Goal: Information Seeking & Learning: Find specific fact

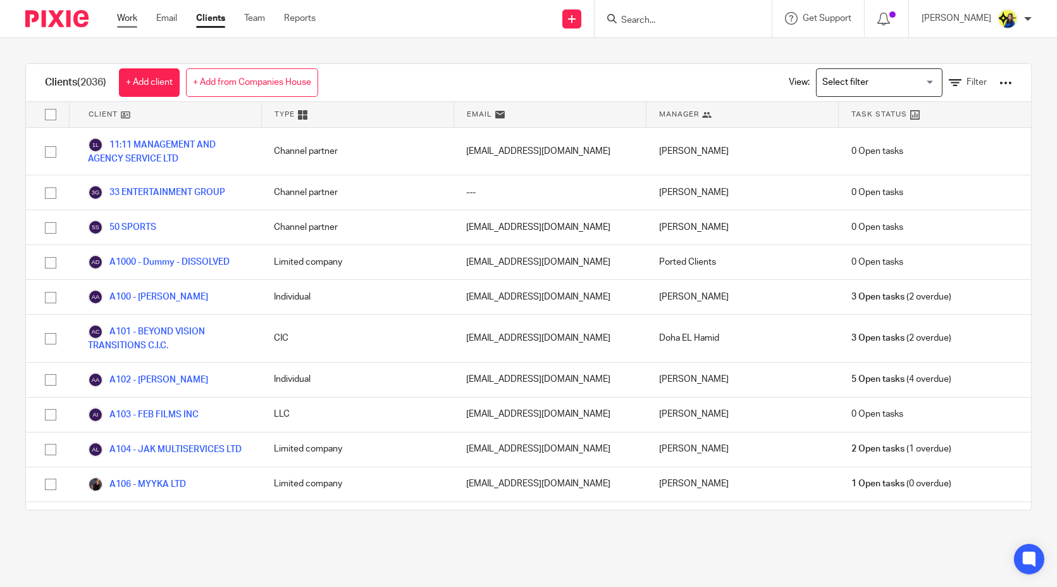
click at [125, 18] on link "Work" at bounding box center [127, 18] width 20 height 13
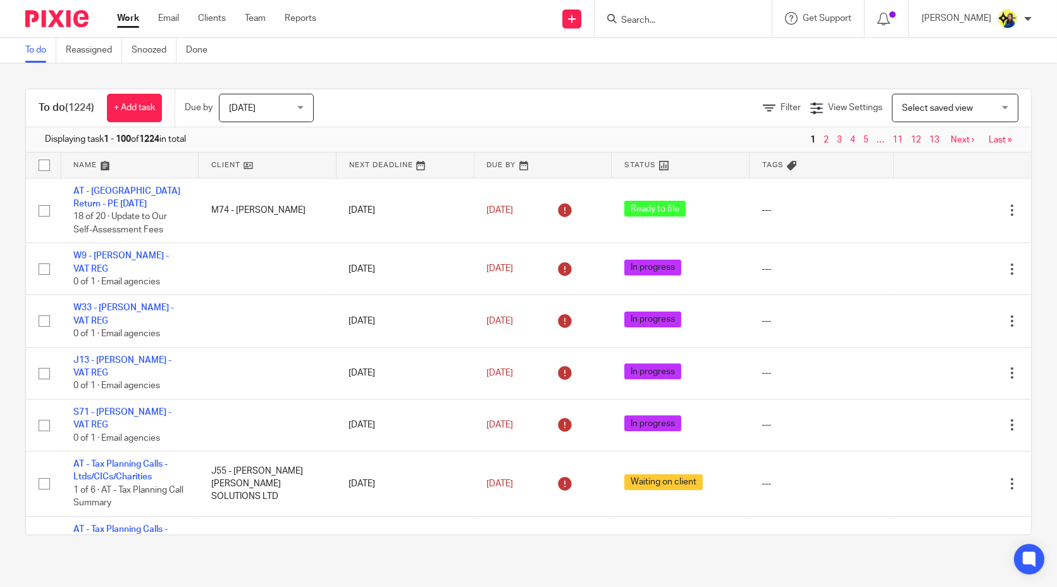
click at [734, 17] on input "Search" at bounding box center [677, 20] width 114 height 11
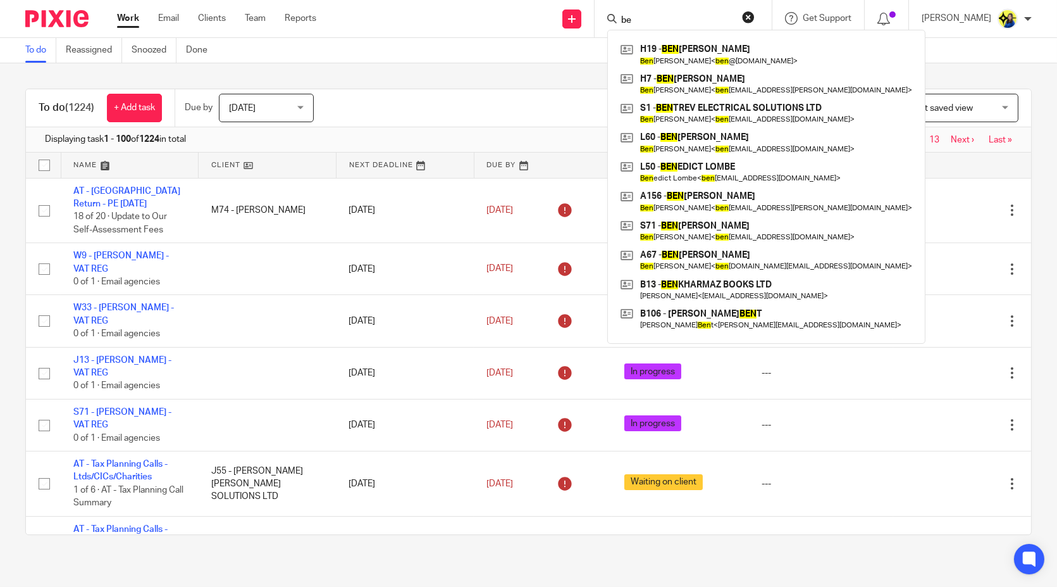
type input "b"
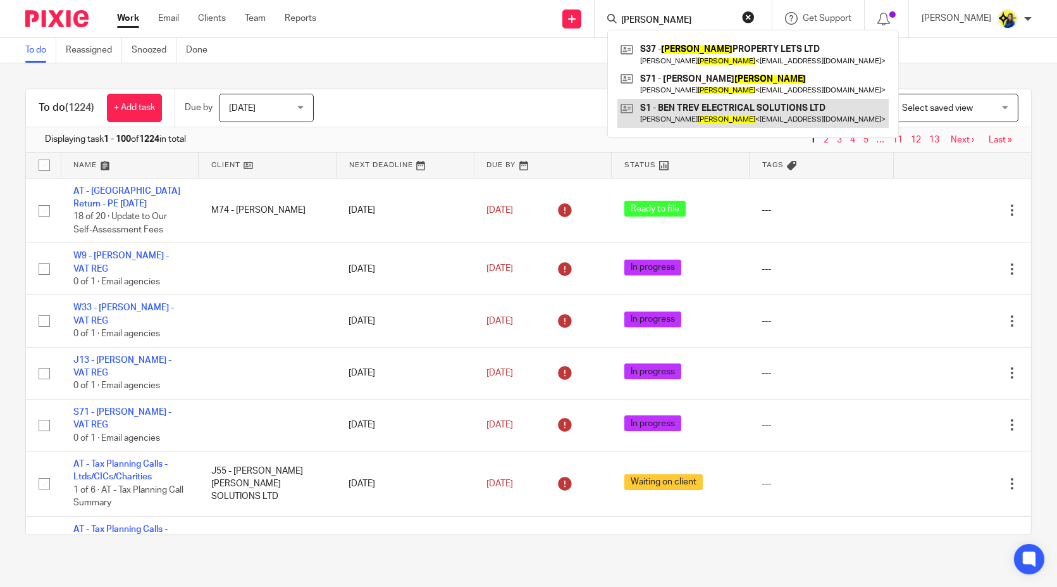
type input "sharpe"
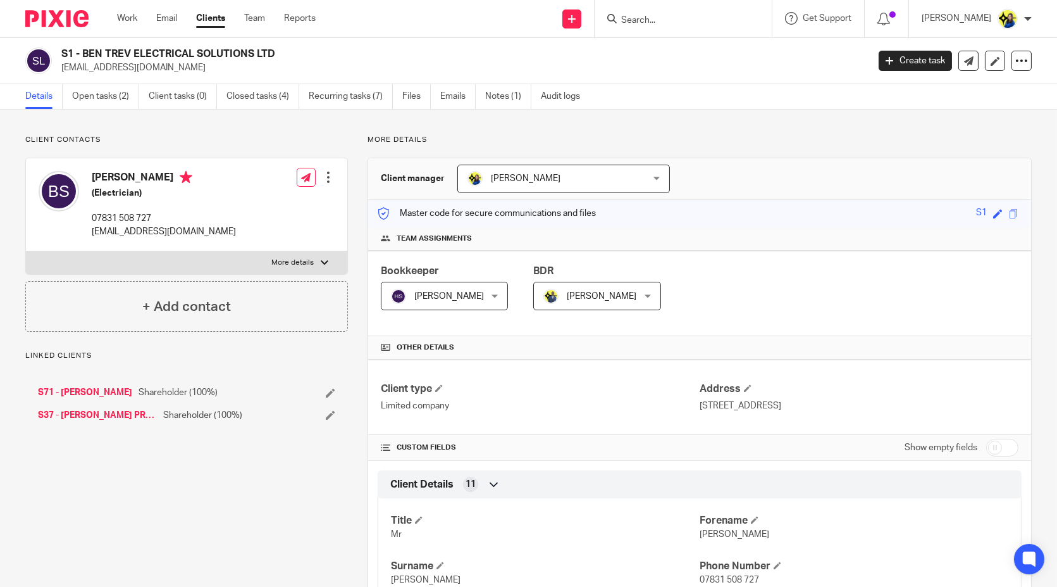
drag, startPoint x: 60, startPoint y: 51, endPoint x: 371, endPoint y: 51, distance: 311.3
click at [371, 51] on div "S1 - BEN TREV ELECTRICAL SOLUTIONS LTD bentrev89@hotmail.com" at bounding box center [442, 60] width 835 height 27
copy h2 "S1 - BEN TREV ELECTRICAL SOLUTIONS LTD"
click at [727, 22] on input "Search" at bounding box center [677, 20] width 114 height 11
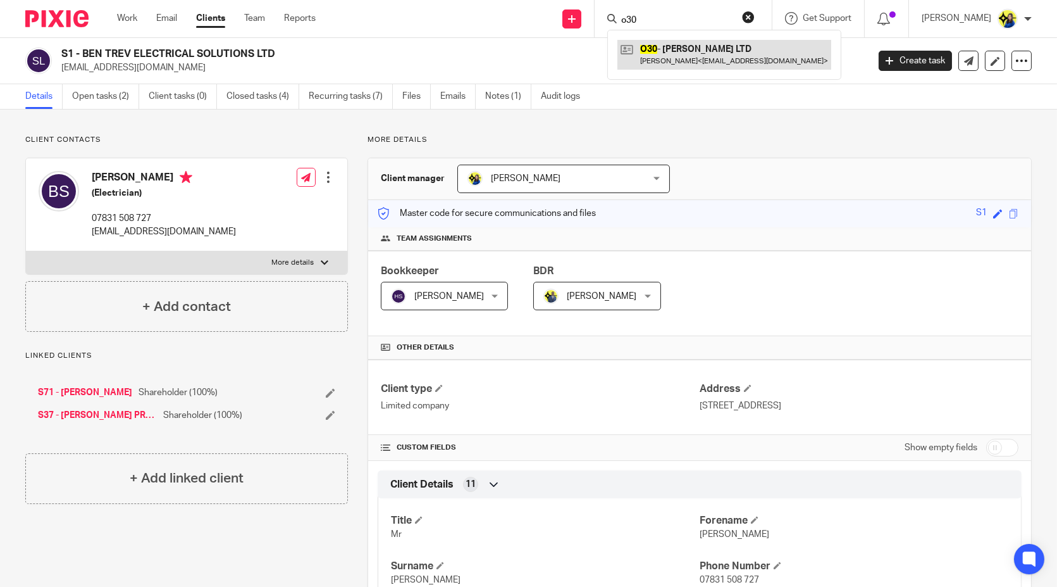
type input "o30"
click at [773, 52] on link at bounding box center [725, 54] width 214 height 29
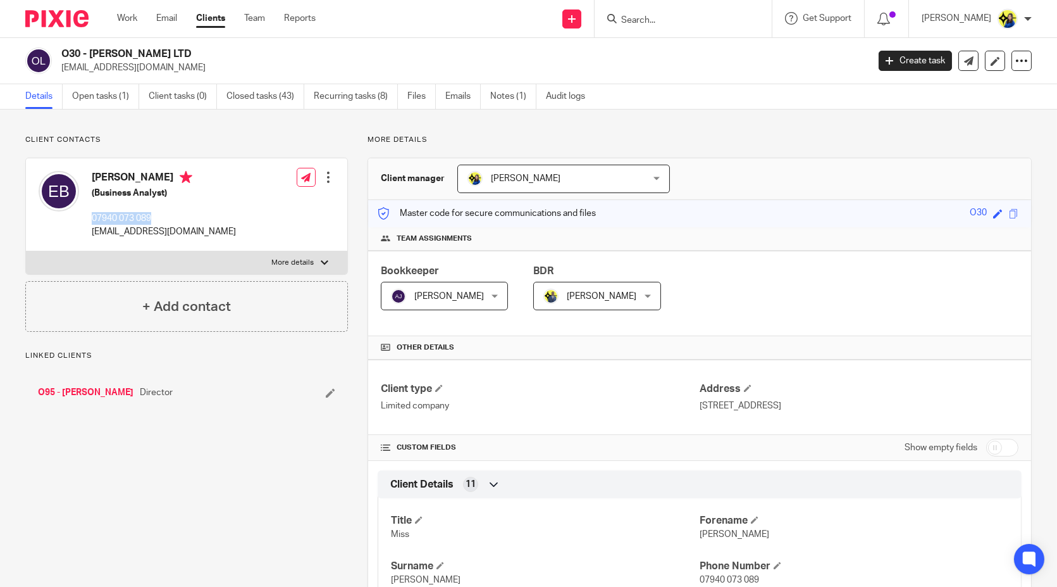
drag, startPoint x: 158, startPoint y: 220, endPoint x: 90, endPoint y: 219, distance: 68.4
click at [90, 219] on div "[PERSON_NAME] (Business Analyst) 07940 073 089 [EMAIL_ADDRESS][DOMAIN_NAME]" at bounding box center [137, 205] width 197 height 80
copy p "07940 073 089"
click at [678, 17] on input "Search" at bounding box center [677, 20] width 114 height 11
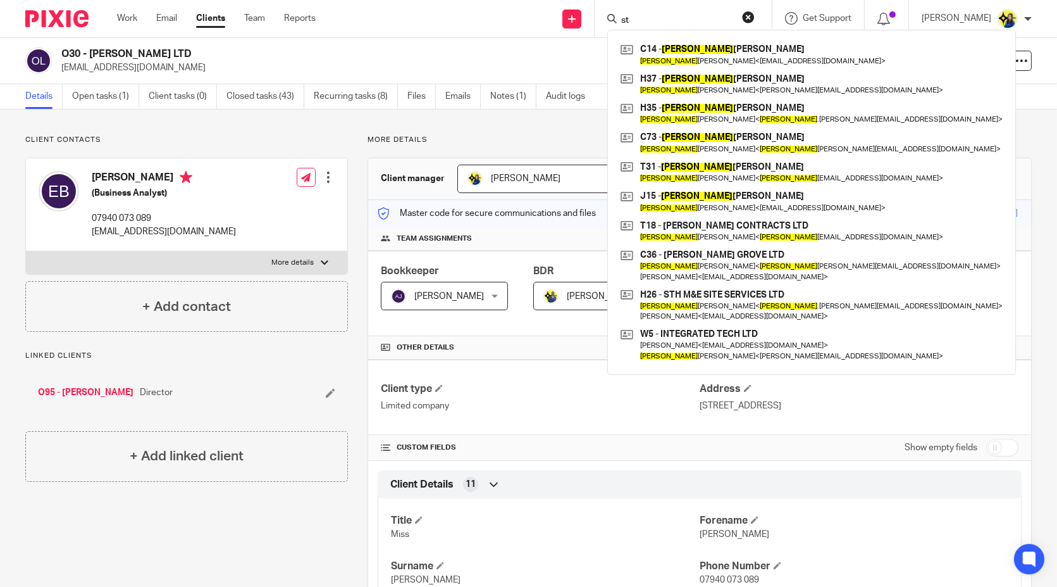
type input "s"
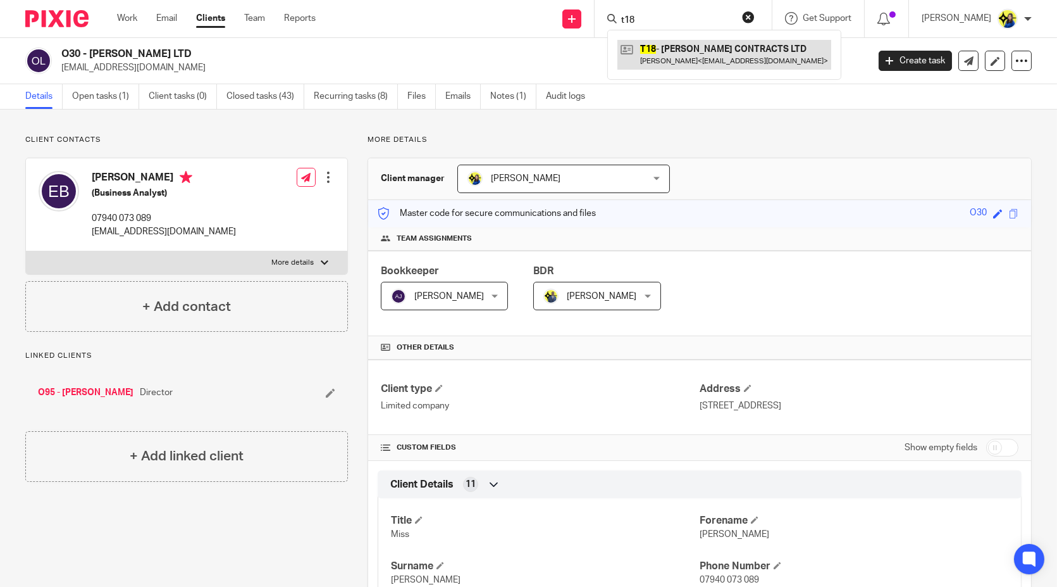
type input "t18"
click at [716, 64] on link at bounding box center [725, 54] width 214 height 29
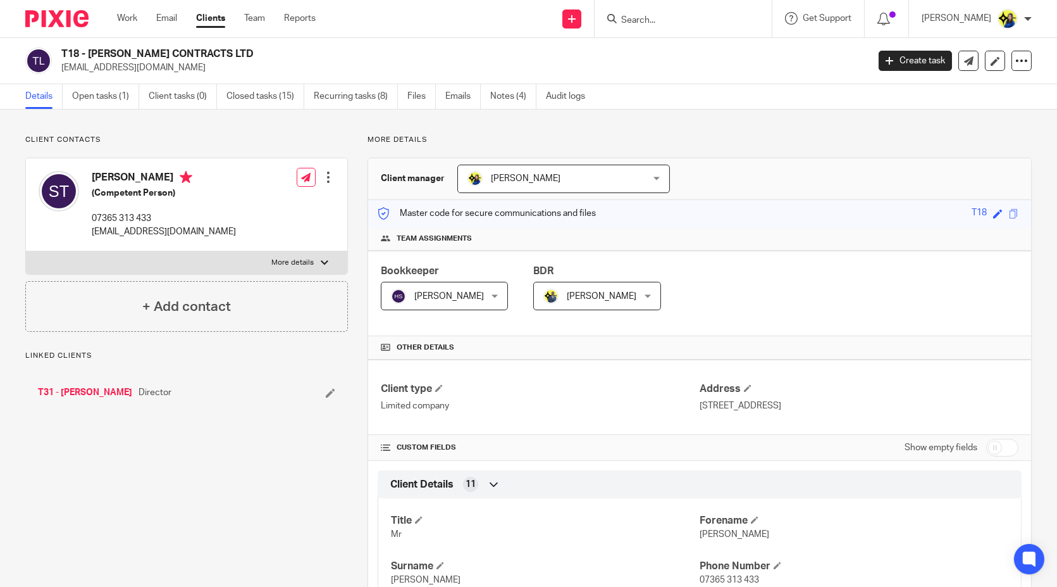
drag, startPoint x: 59, startPoint y: 48, endPoint x: 211, endPoint y: 46, distance: 152.5
click at [211, 46] on div "T18 - [PERSON_NAME] CONTRACTS LTD [EMAIL_ADDRESS][DOMAIN_NAME] Create task Upda…" at bounding box center [528, 61] width 1057 height 46
copy h2 "T18 - [PERSON_NAME] CONTRACTS LTD"
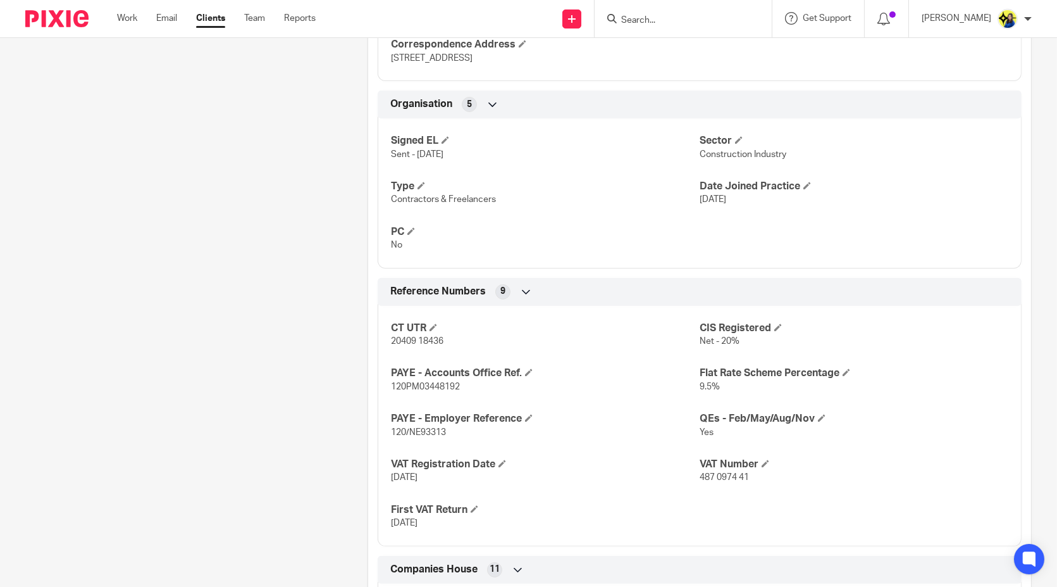
scroll to position [984, 0]
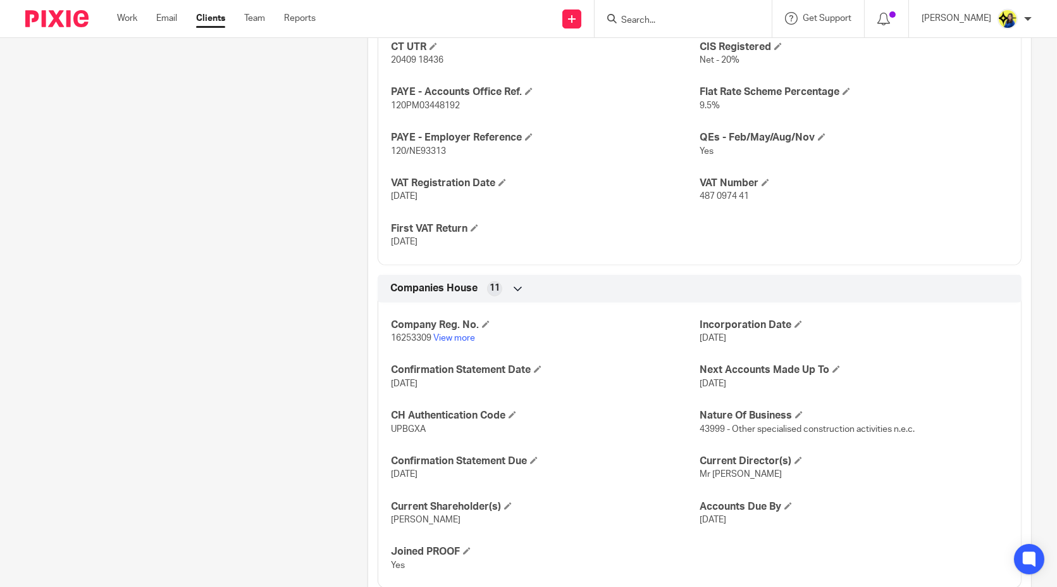
click at [734, 22] on input "Search" at bounding box center [677, 20] width 114 height 11
type input "lj scrubs"
click at [762, 48] on link at bounding box center [725, 54] width 214 height 29
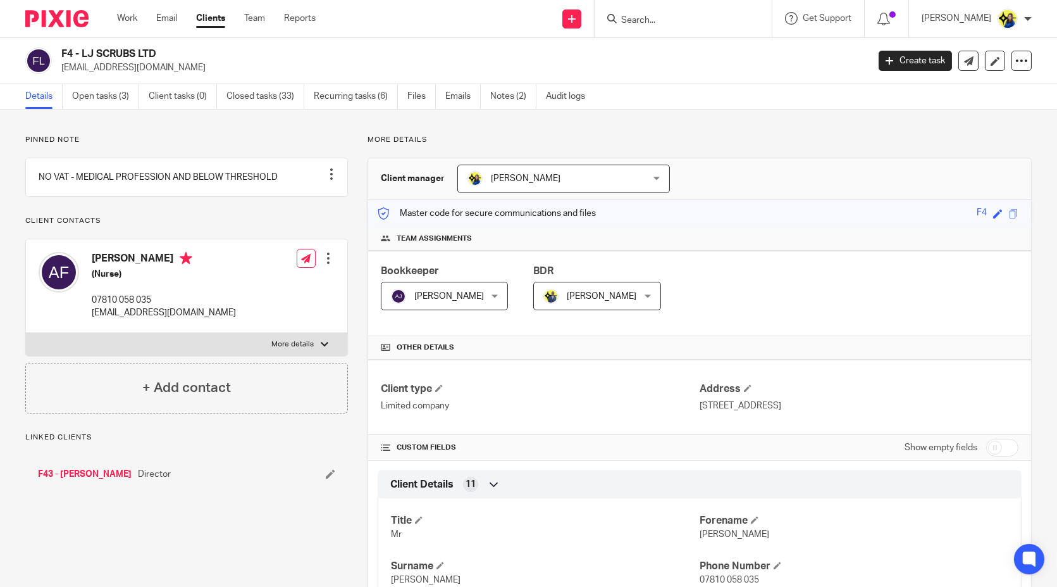
drag, startPoint x: 58, startPoint y: 70, endPoint x: 168, endPoint y: 65, distance: 110.2
click at [168, 65] on div "F4 - LJ SCRUBS LTD [EMAIL_ADDRESS][DOMAIN_NAME]" at bounding box center [442, 60] width 835 height 27
copy p "[EMAIL_ADDRESS][DOMAIN_NAME]"
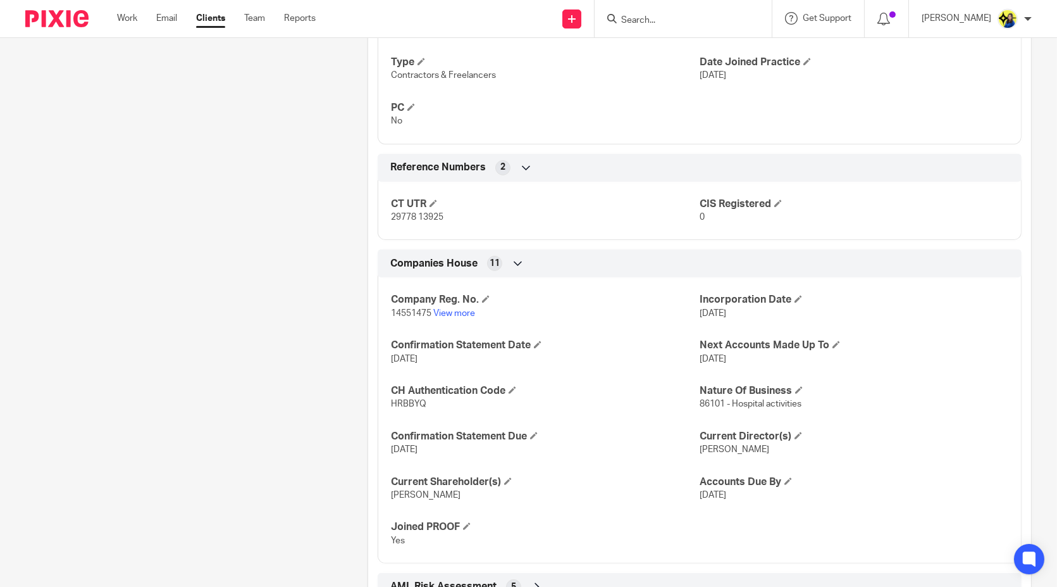
scroll to position [911, 0]
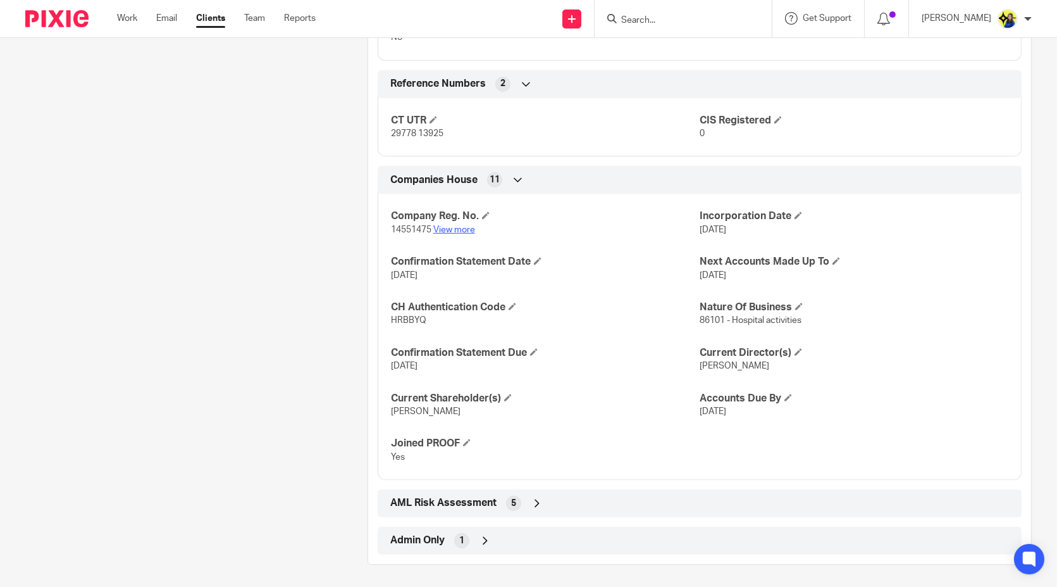
click at [464, 230] on link "View more" at bounding box center [454, 229] width 42 height 9
click at [732, 19] on input "Search" at bounding box center [677, 20] width 114 height 11
type input "a19"
drag, startPoint x: 697, startPoint y: 15, endPoint x: 525, endPoint y: 19, distance: 172.8
click at [525, 19] on div "Send new email Create task Add client Request signature a19 A19 - FAA SOLUTIONS…" at bounding box center [696, 18] width 723 height 37
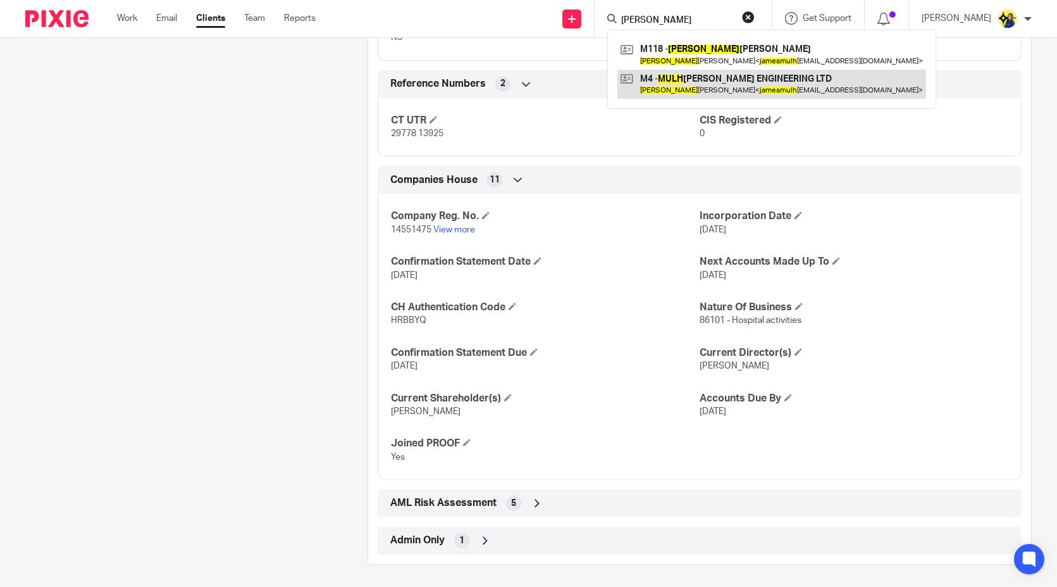
type input "james mulh"
click at [699, 89] on link at bounding box center [772, 84] width 309 height 29
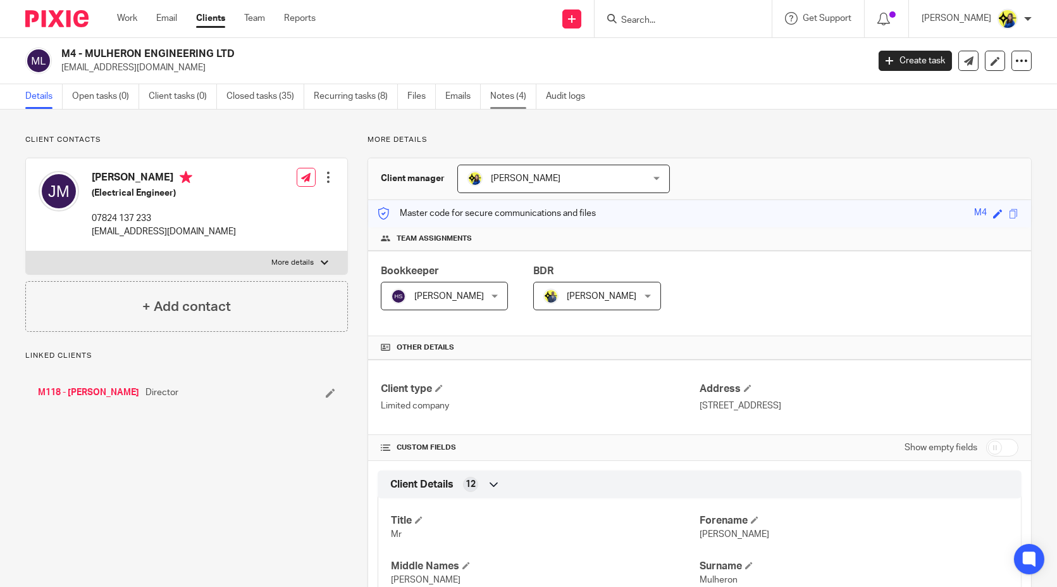
click at [502, 98] on link "Notes (4)" at bounding box center [513, 96] width 46 height 25
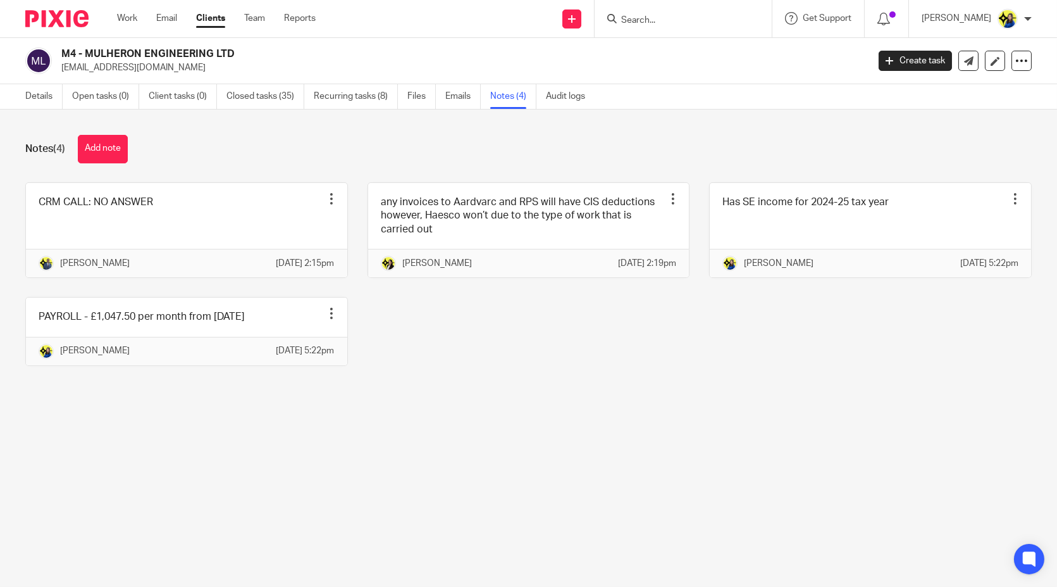
click at [254, 53] on h2 "M4 - MULHERON ENGINEERING LTD" at bounding box center [380, 53] width 639 height 13
copy h2 "M4 - MULHERON ENGINEERING LTD"
click at [239, 52] on h2 "M4 - MULHERON ENGINEERING LTD" at bounding box center [380, 53] width 639 height 13
drag, startPoint x: 237, startPoint y: 51, endPoint x: 84, endPoint y: 46, distance: 152.6
click at [84, 46] on div "M4 - MULHERON ENGINEERING LTD jamesmulheron88@gmail.com Create task Update from…" at bounding box center [528, 61] width 1057 height 46
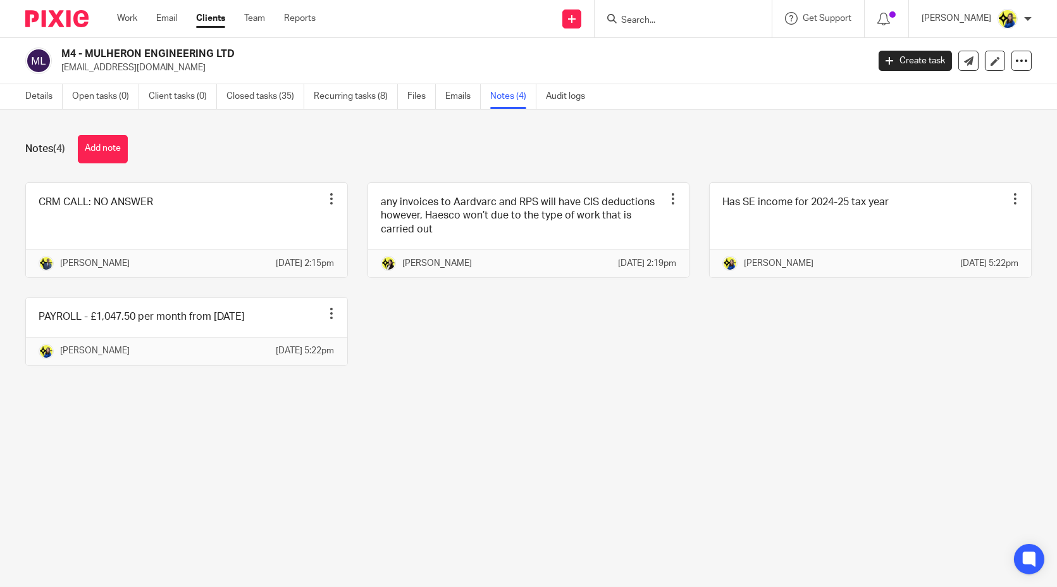
copy h2 "MULHERON ENGINEERING LTD"
click at [734, 20] on input "Search" at bounding box center [677, 20] width 114 height 11
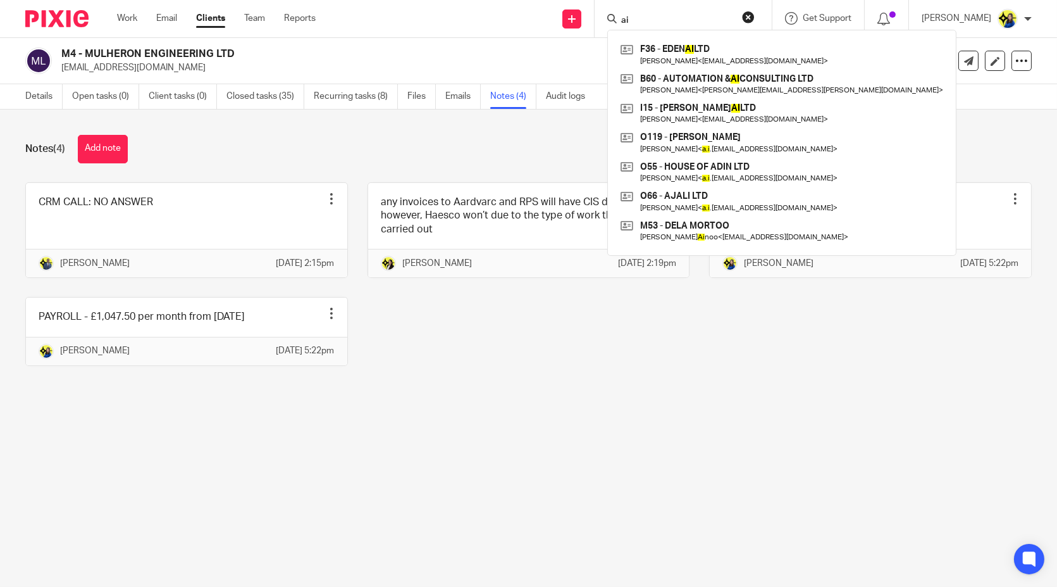
type input "a"
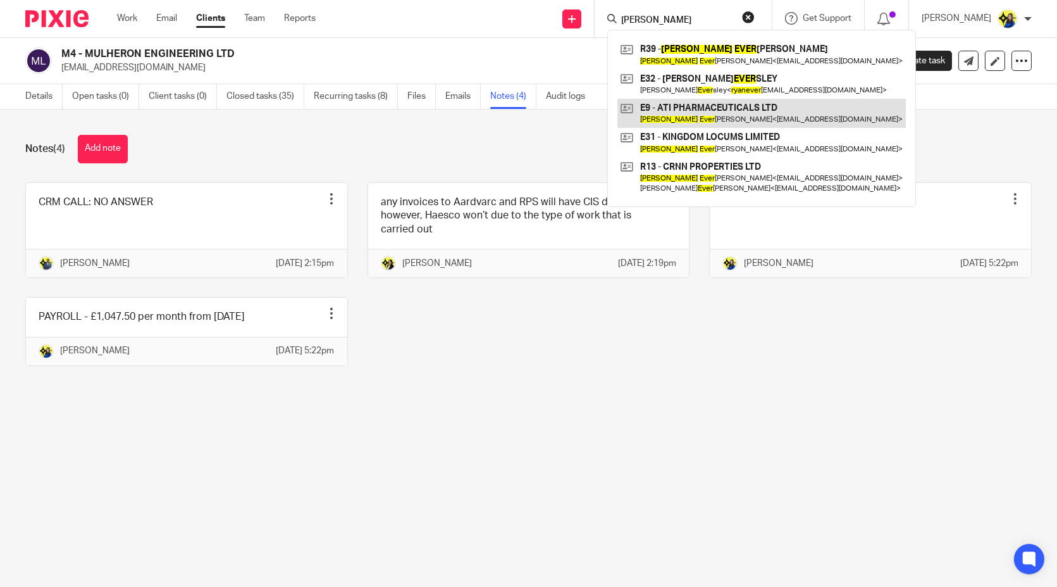
type input "ryan ever"
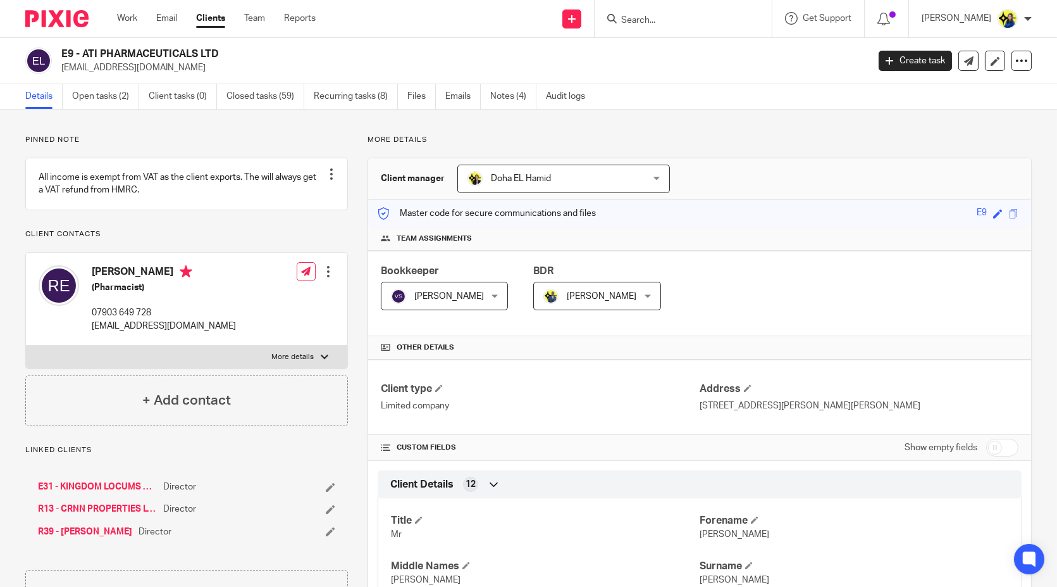
drag, startPoint x: 61, startPoint y: 47, endPoint x: 255, endPoint y: 44, distance: 194.3
click at [255, 44] on div "E9 - ATI PHARMACEUTICALS LTD [EMAIL_ADDRESS][DOMAIN_NAME] Create task Update fr…" at bounding box center [528, 61] width 1057 height 46
copy h2 "E9 - ATI PHARMACEUTICALS LTD"
click at [714, 22] on input "Search" at bounding box center [677, 20] width 114 height 11
type input "t"
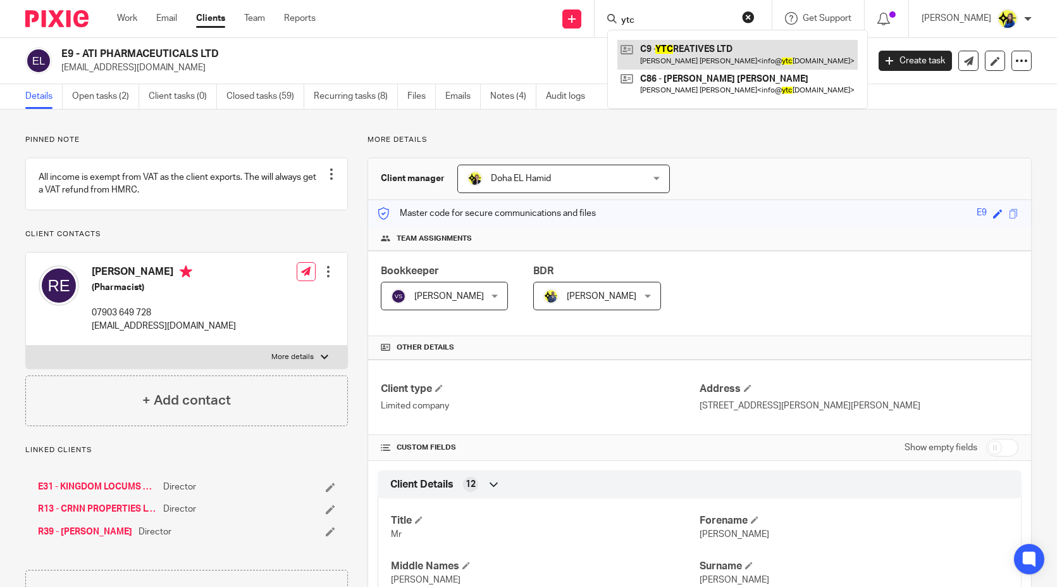
type input "ytc"
click at [728, 46] on link at bounding box center [738, 54] width 240 height 29
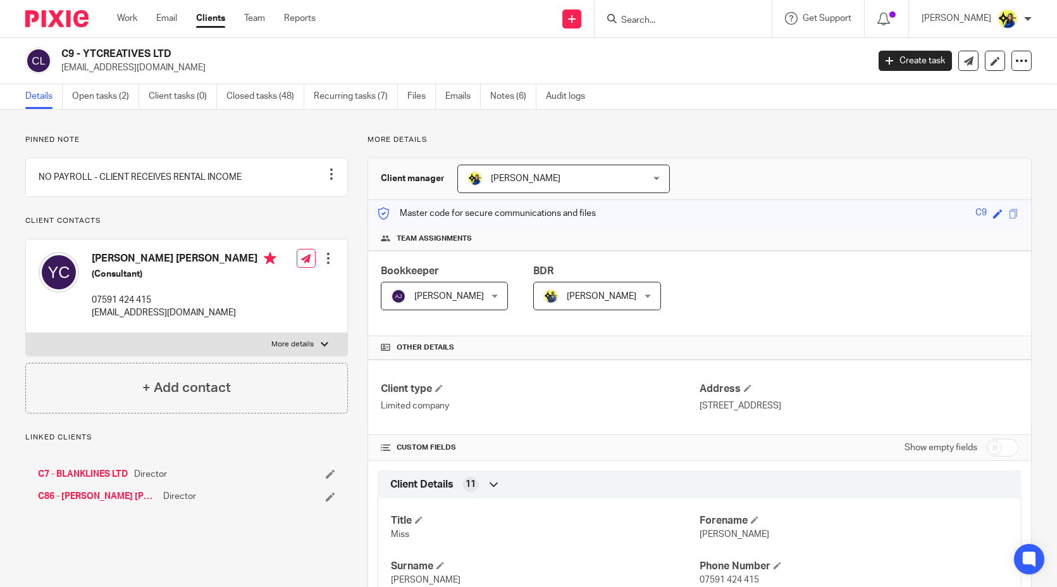
click at [456, 92] on link "Emails" at bounding box center [462, 96] width 35 height 25
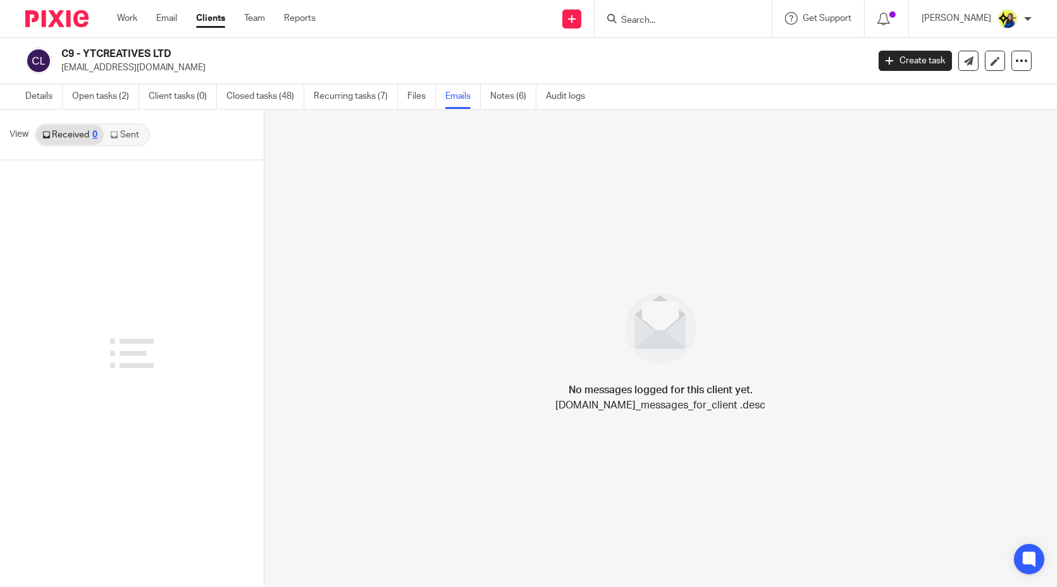
click at [135, 133] on link "Sent" at bounding box center [126, 135] width 44 height 20
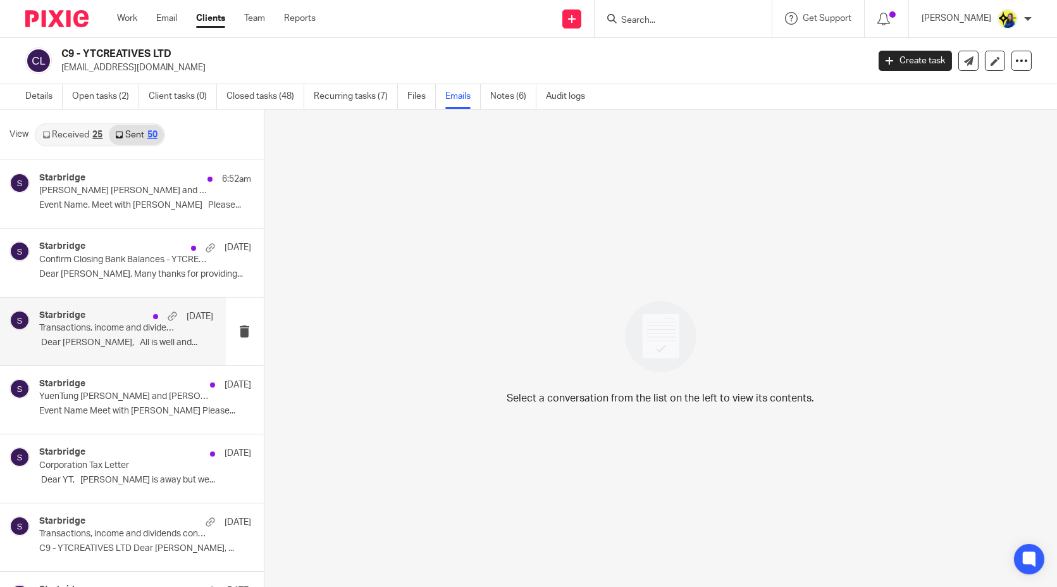
click at [102, 335] on div "Starbridge 11 Sep Transactions, income and dividends confirmation required to c…" at bounding box center [126, 331] width 174 height 42
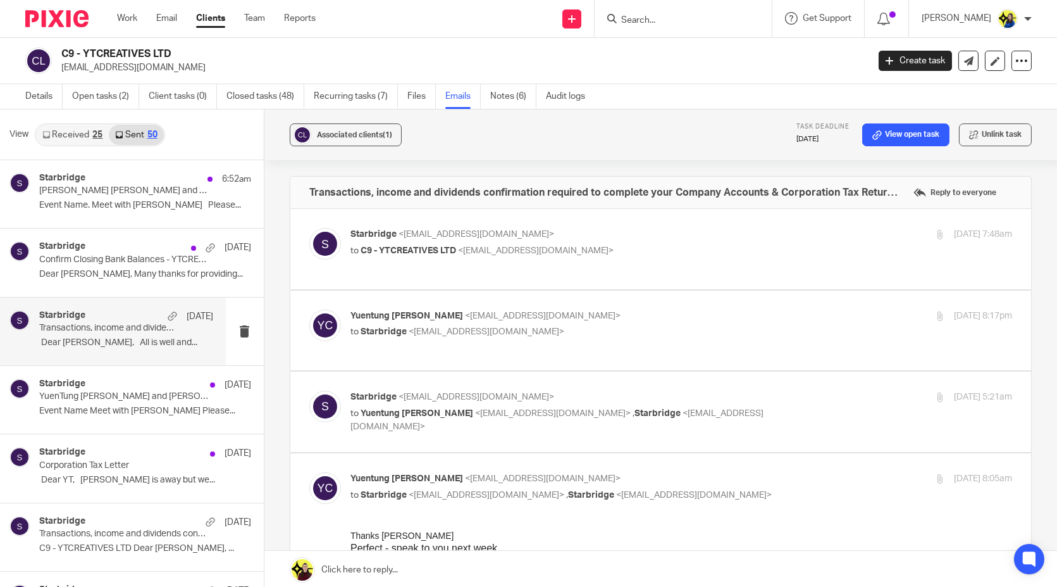
click at [511, 238] on p "Starbridge <info@starbridge.uk>" at bounding box center [572, 234] width 442 height 13
checkbox input "true"
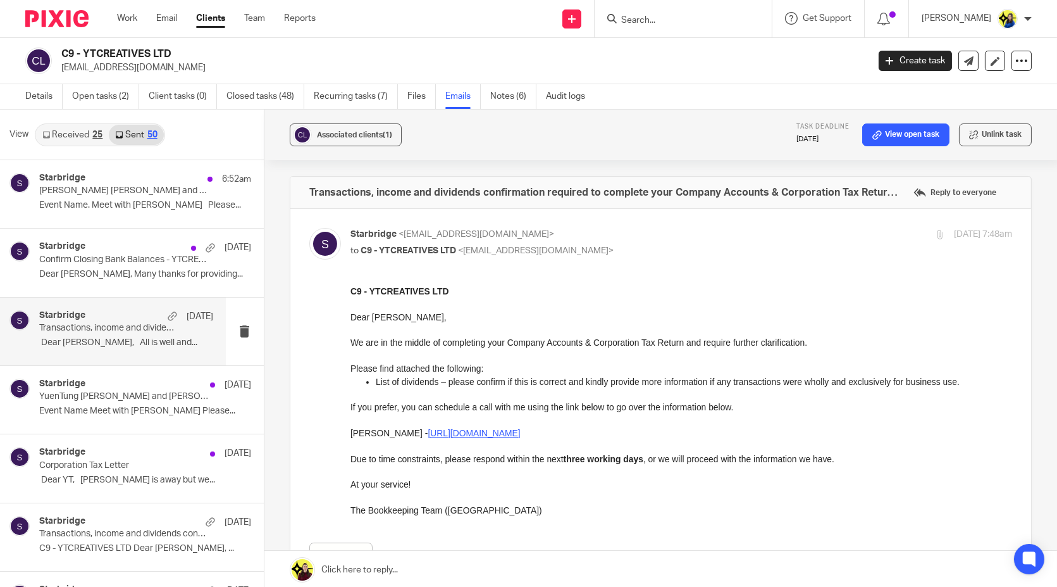
scroll to position [211, 0]
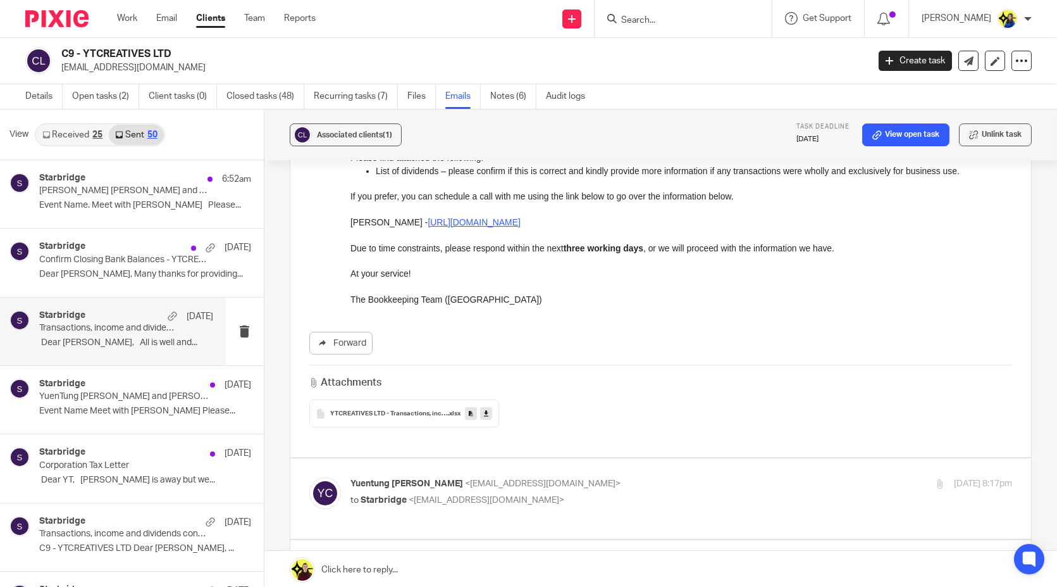
click at [484, 411] on icon at bounding box center [486, 413] width 4 height 9
click at [43, 96] on link "Details" at bounding box center [43, 96] width 37 height 25
click at [94, 92] on link "Open tasks (2)" at bounding box center [105, 96] width 67 height 25
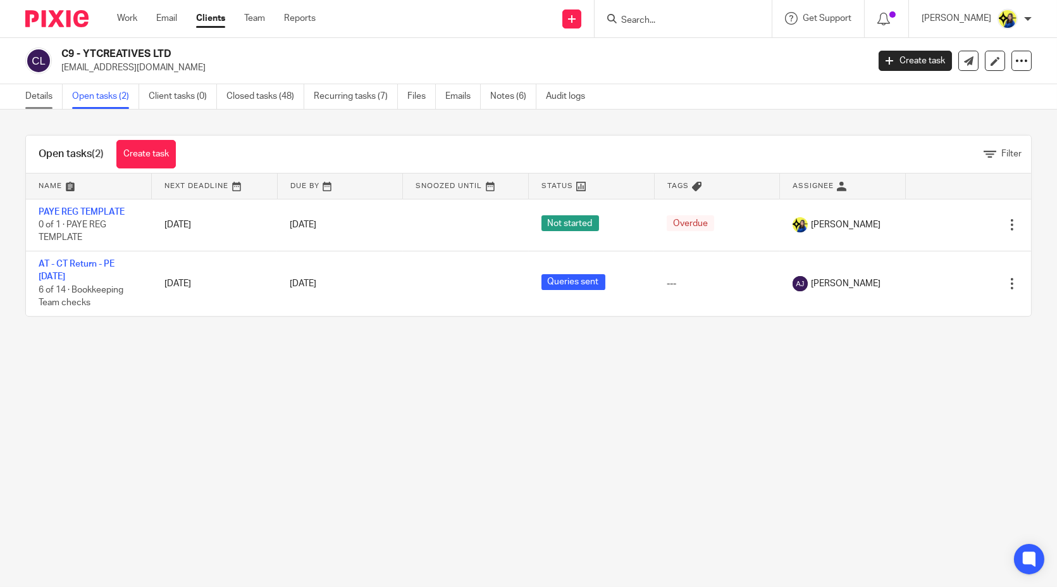
click at [46, 104] on link "Details" at bounding box center [43, 96] width 37 height 25
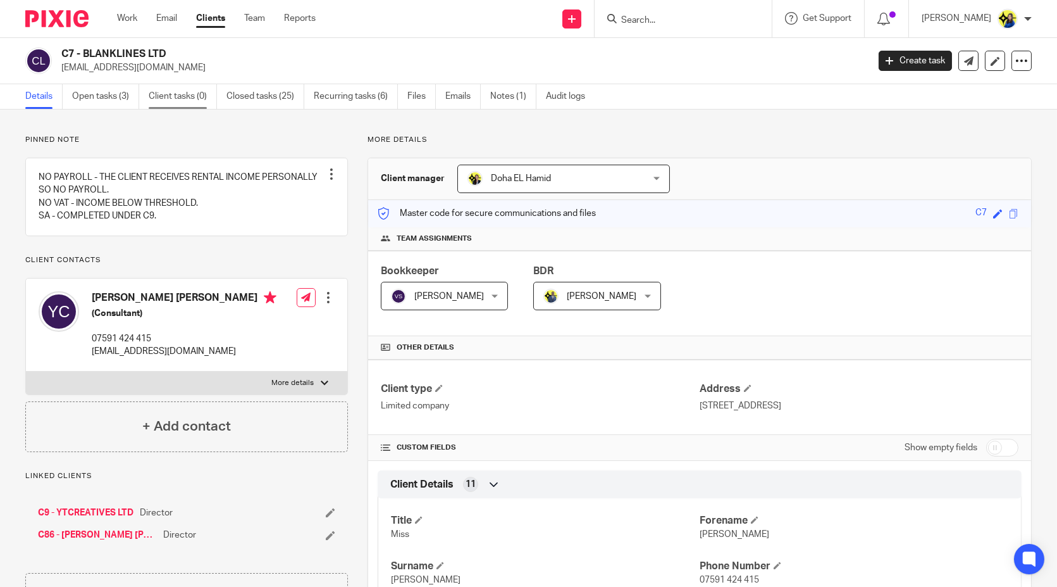
drag, startPoint x: 233, startPoint y: 123, endPoint x: 157, endPoint y: 106, distance: 78.5
click at [134, 97] on link "Open tasks (3)" at bounding box center [105, 96] width 67 height 25
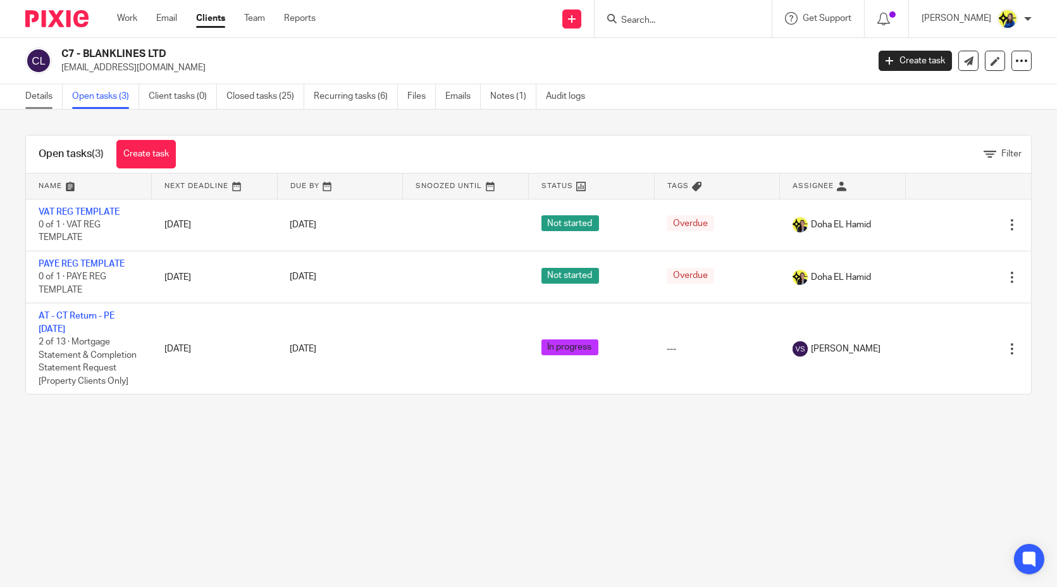
click at [54, 96] on link "Details" at bounding box center [43, 96] width 37 height 25
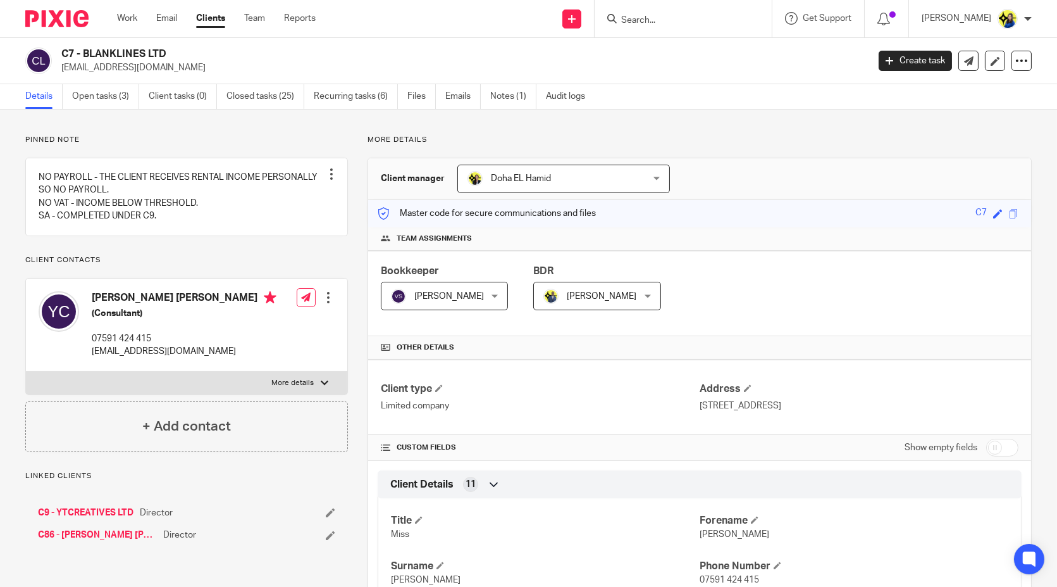
scroll to position [70, 0]
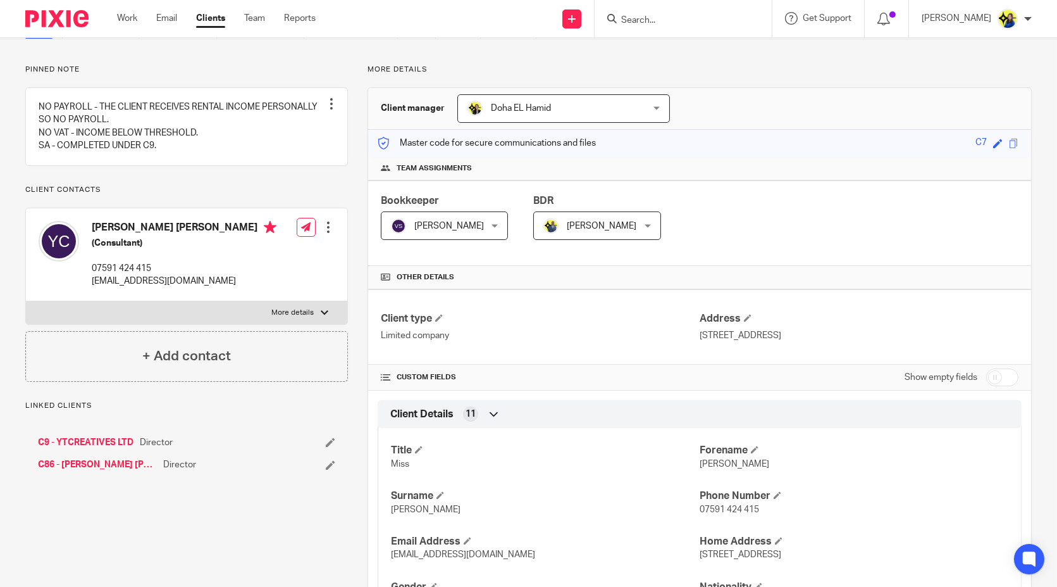
click at [123, 449] on link "C9 - YTCREATIVES LTD" at bounding box center [86, 442] width 96 height 13
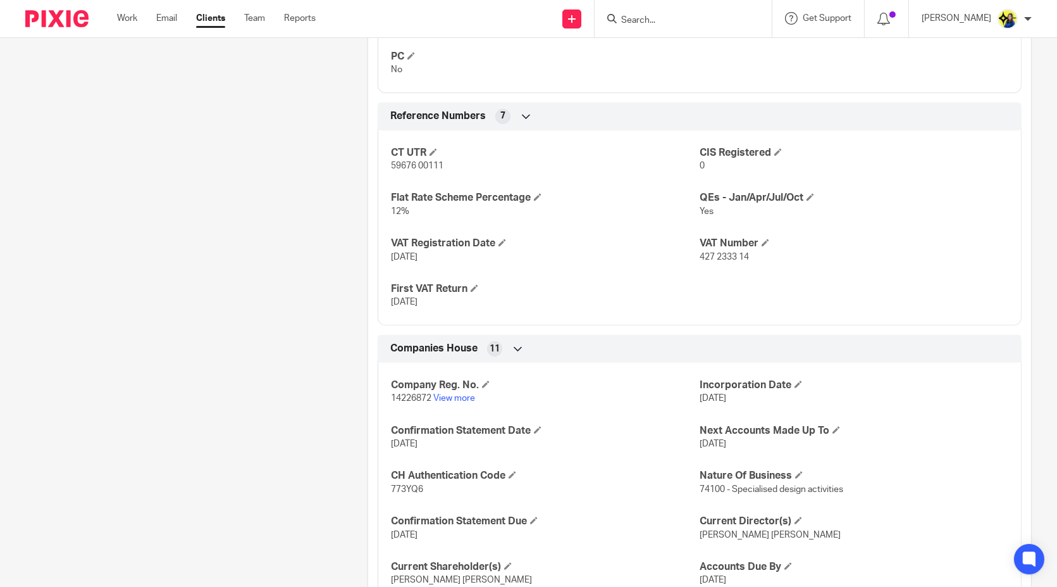
scroll to position [984, 0]
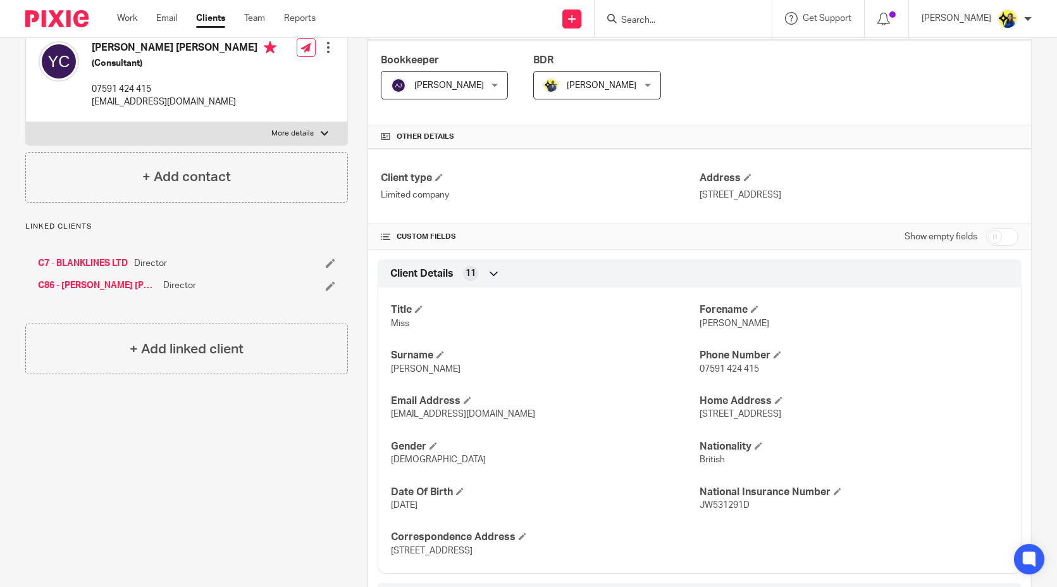
scroll to position [0, 0]
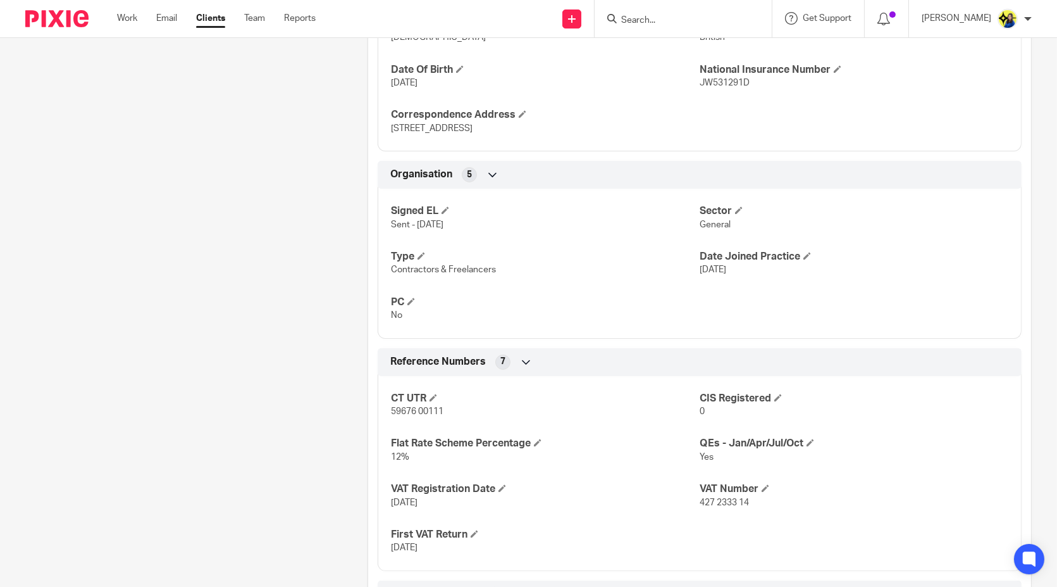
drag, startPoint x: 318, startPoint y: 471, endPoint x: 256, endPoint y: 452, distance: 64.2
click at [256, 452] on div "Pinned note NO PAYROLL - CLIENT RECEIVES RENTAL INCOME Unpin note Edit note Cli…" at bounding box center [177, 240] width 342 height 1476
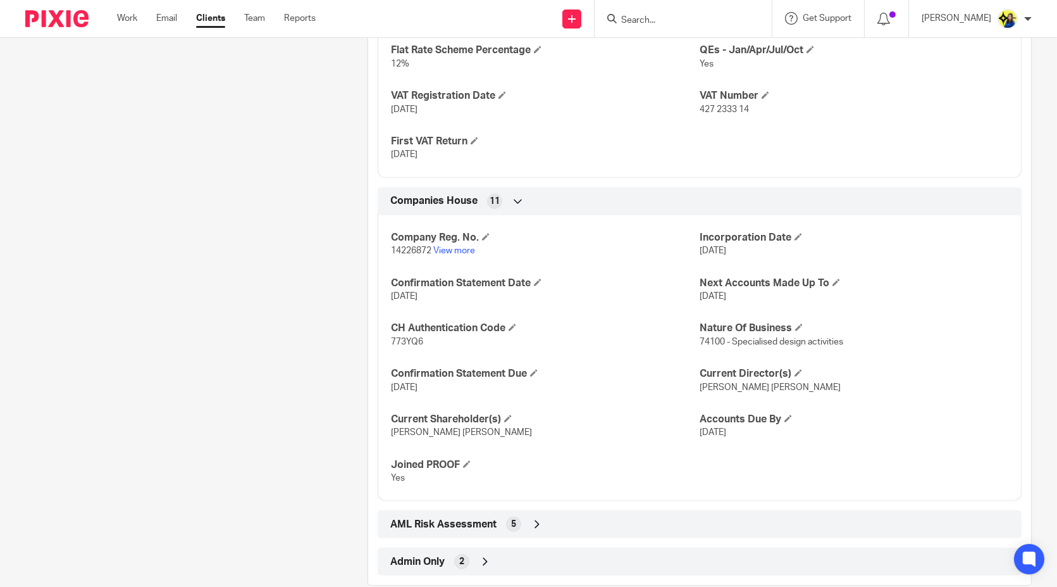
scroll to position [1047, 0]
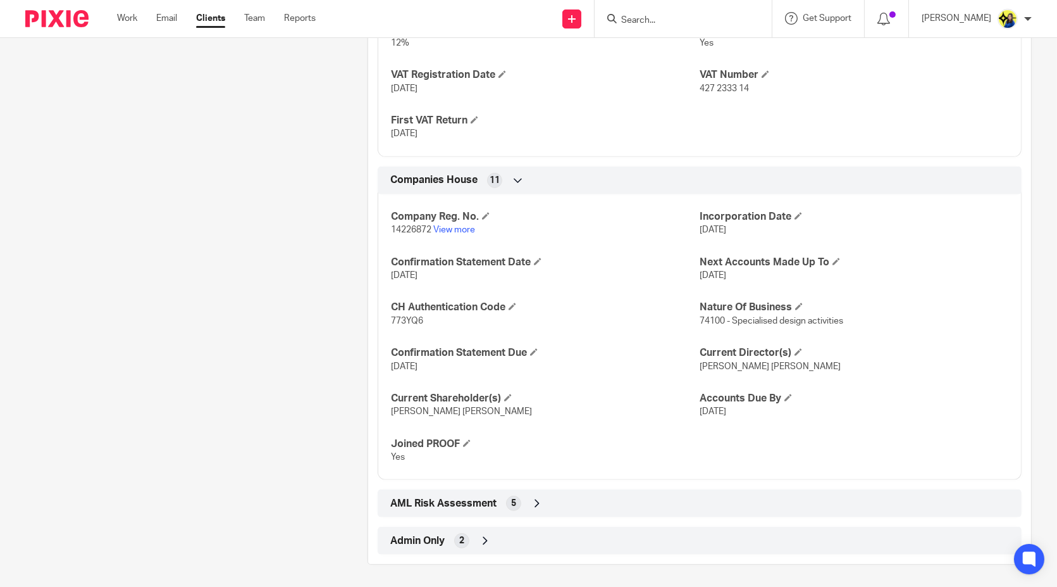
drag, startPoint x: 302, startPoint y: 280, endPoint x: 289, endPoint y: 270, distance: 16.6
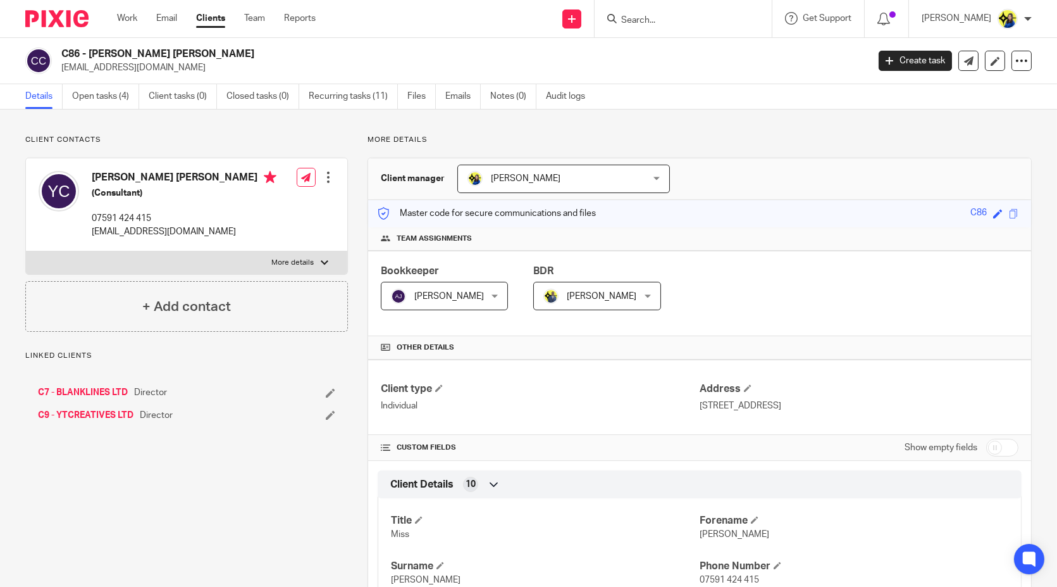
click at [123, 138] on p "Client contacts" at bounding box center [186, 140] width 323 height 10
click at [117, 100] on link "Open tasks (4)" at bounding box center [105, 96] width 67 height 25
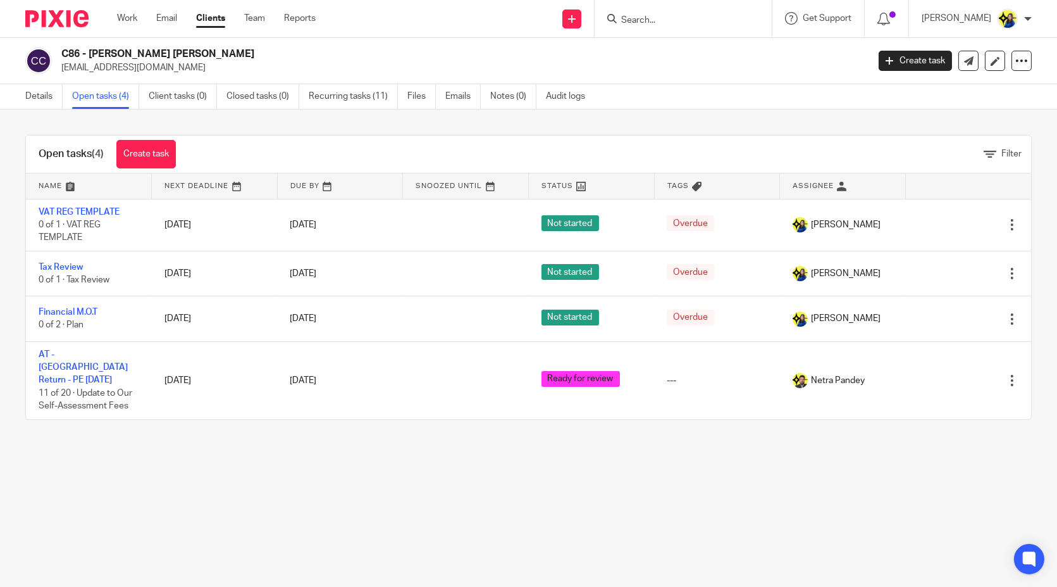
click at [239, 478] on main "C86 - [PERSON_NAME] [PERSON_NAME] [EMAIL_ADDRESS][DOMAIN_NAME] Create task Upda…" at bounding box center [528, 293] width 1057 height 587
click at [238, 471] on main "C86 - [PERSON_NAME] [PERSON_NAME] [EMAIL_ADDRESS][DOMAIN_NAME] Create task Upda…" at bounding box center [528, 293] width 1057 height 587
click at [252, 475] on main "C86 - [PERSON_NAME] [PERSON_NAME] [EMAIL_ADDRESS][DOMAIN_NAME] Create task Upda…" at bounding box center [528, 293] width 1057 height 587
click at [609, 504] on main "C86 - [PERSON_NAME] [PERSON_NAME] [EMAIL_ADDRESS][DOMAIN_NAME] Create task Upda…" at bounding box center [528, 293] width 1057 height 587
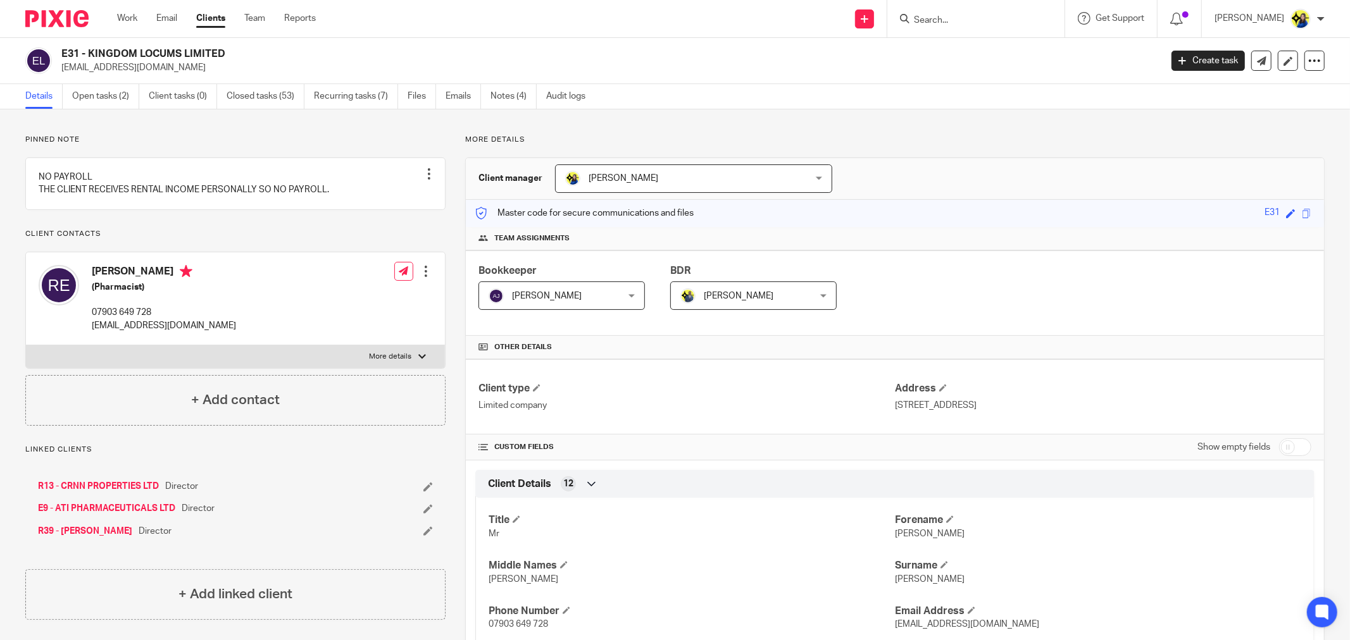
click at [956, 21] on input "Search" at bounding box center [969, 20] width 114 height 11
type input "flaviu"
click at [995, 54] on link at bounding box center [1022, 54] width 224 height 29
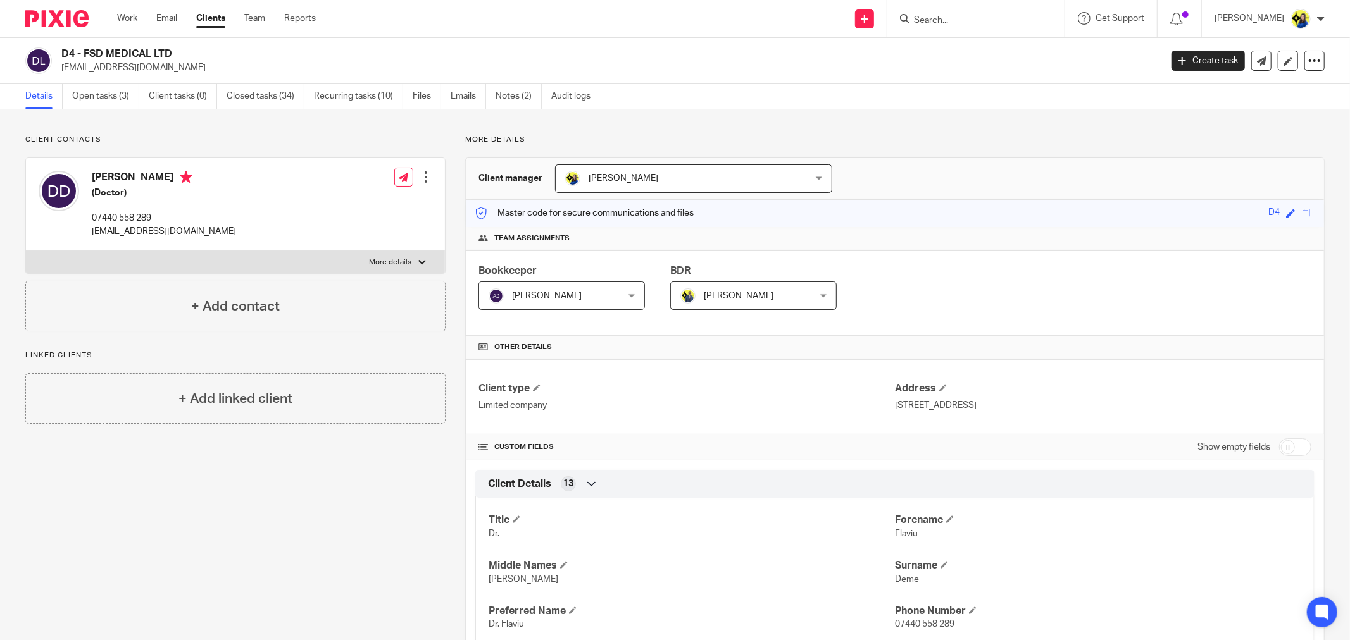
drag, startPoint x: 246, startPoint y: 133, endPoint x: 201, endPoint y: 128, distance: 45.2
click at [115, 97] on link "Open tasks (3)" at bounding box center [105, 96] width 67 height 25
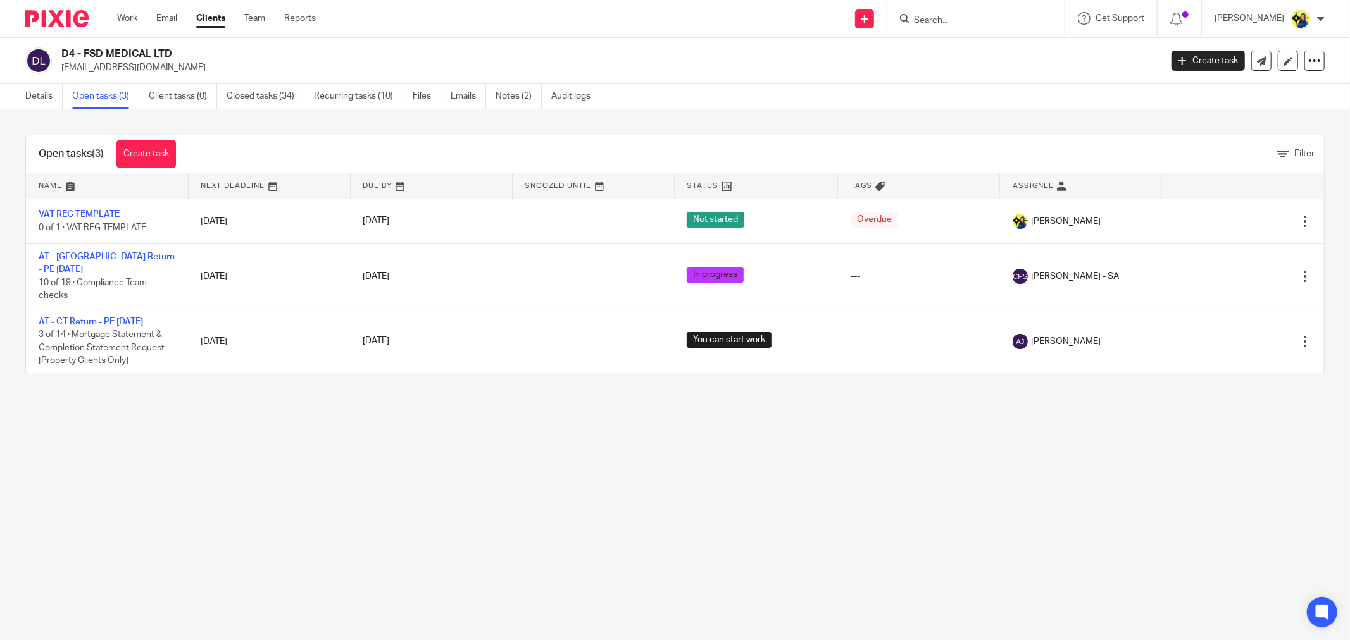
click at [543, 470] on main "D4 - FSD MEDICAL LTD flaviu_deme@yahoo.com Create task Update from Companies Ho…" at bounding box center [675, 320] width 1350 height 640
click at [538, 466] on main "D4 - FSD MEDICAL LTD flaviu_deme@yahoo.com Create task Update from Companies Ho…" at bounding box center [675, 320] width 1350 height 640
click at [536, 466] on main "D4 - FSD MEDICAL LTD flaviu_deme@yahoo.com Create task Update from Companies Ho…" at bounding box center [675, 320] width 1350 height 640
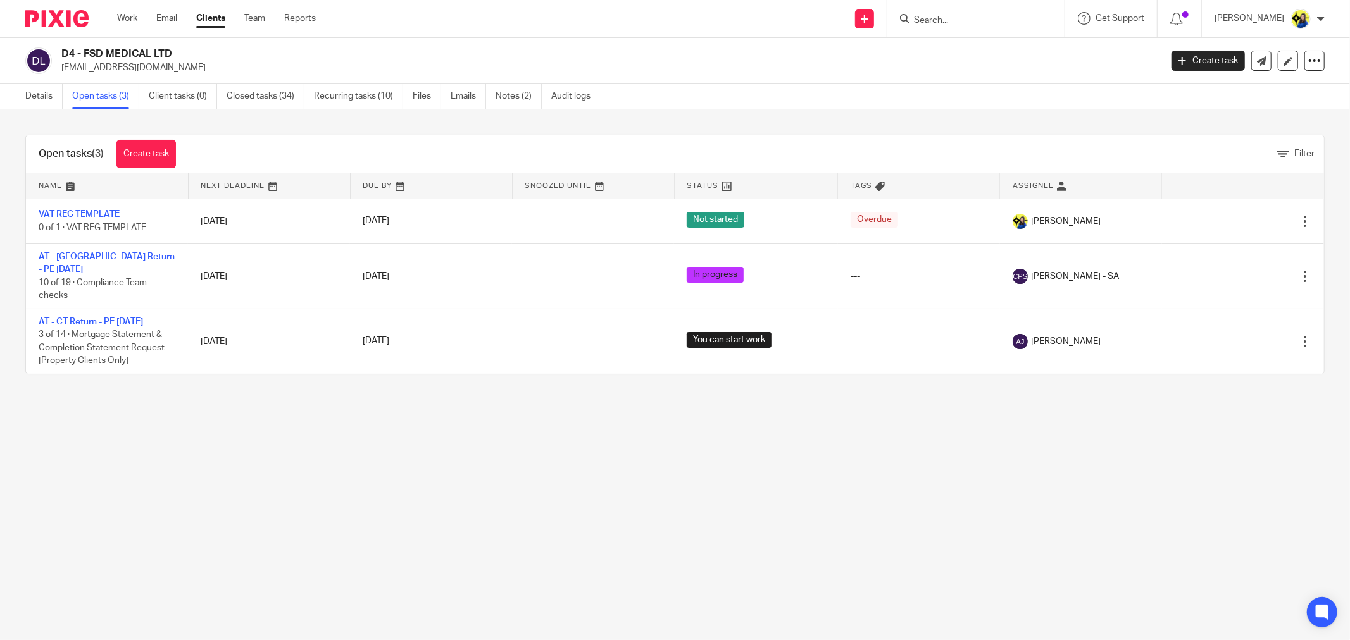
click at [536, 466] on main "D4 - FSD MEDICAL LTD flaviu_deme@yahoo.com Create task Update from Companies Ho…" at bounding box center [675, 320] width 1350 height 640
click at [535, 466] on main "D4 - FSD MEDICAL LTD flaviu_deme@yahoo.com Create task Update from Companies Ho…" at bounding box center [675, 320] width 1350 height 640
click at [538, 466] on main "D4 - FSD MEDICAL LTD flaviu_deme@yahoo.com Create task Update from Companies Ho…" at bounding box center [675, 320] width 1350 height 640
click at [625, 497] on main "D4 - FSD MEDICAL LTD flaviu_deme@yahoo.com Create task Update from Companies Ho…" at bounding box center [675, 320] width 1350 height 640
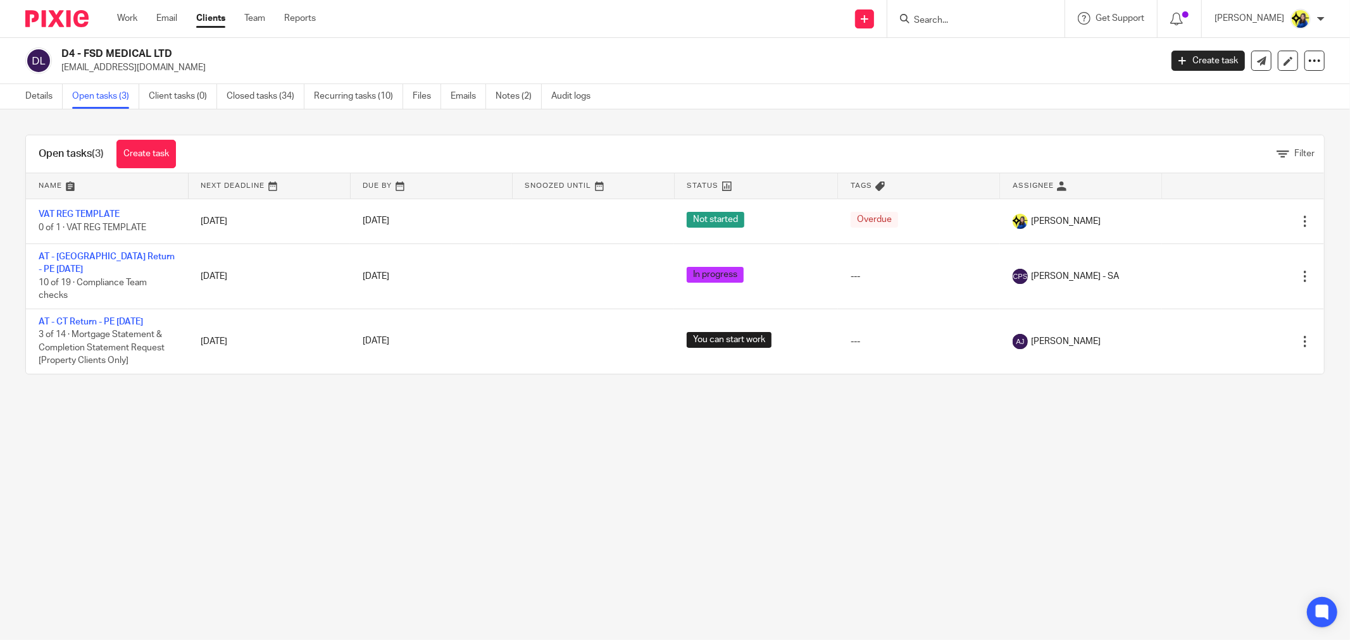
click at [732, 533] on main "D4 - FSD MEDICAL LTD flaviu_deme@yahoo.com Create task Update from Companies Ho…" at bounding box center [675, 320] width 1350 height 640
click at [721, 471] on main "D4 - FSD MEDICAL LTD flaviu_deme@yahoo.com Create task Update from Companies Ho…" at bounding box center [675, 320] width 1350 height 640
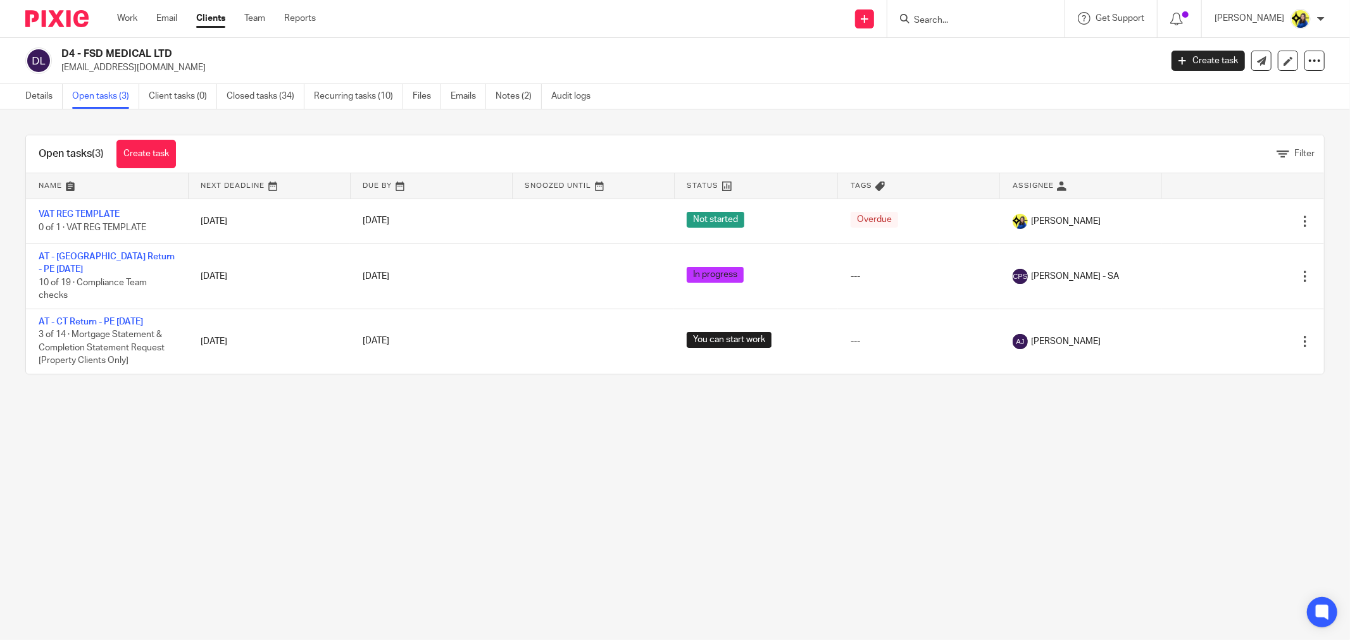
click at [725, 473] on main "D4 - FSD MEDICAL LTD flaviu_deme@yahoo.com Create task Update from Companies Ho…" at bounding box center [675, 320] width 1350 height 640
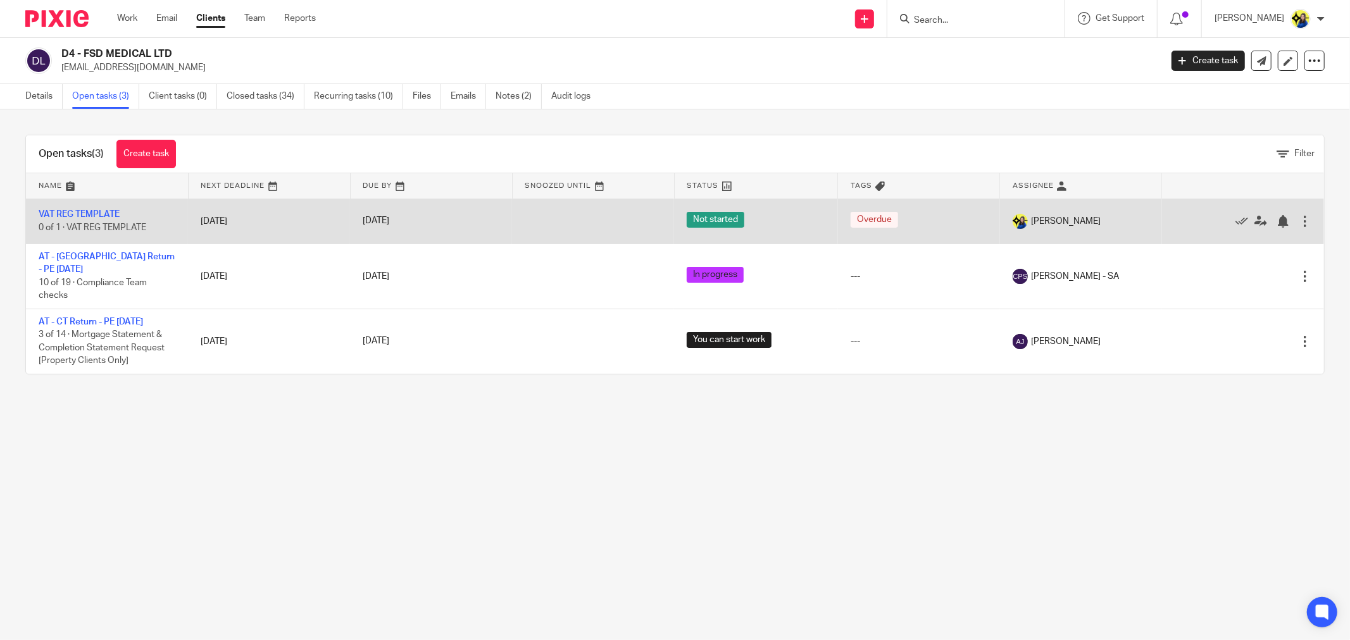
drag, startPoint x: 1087, startPoint y: 447, endPoint x: 482, endPoint y: 221, distance: 646.3
click at [1072, 441] on main "D4 - FSD MEDICAL LTD flaviu_deme@yahoo.com Create task Update from Companies Ho…" at bounding box center [675, 320] width 1350 height 640
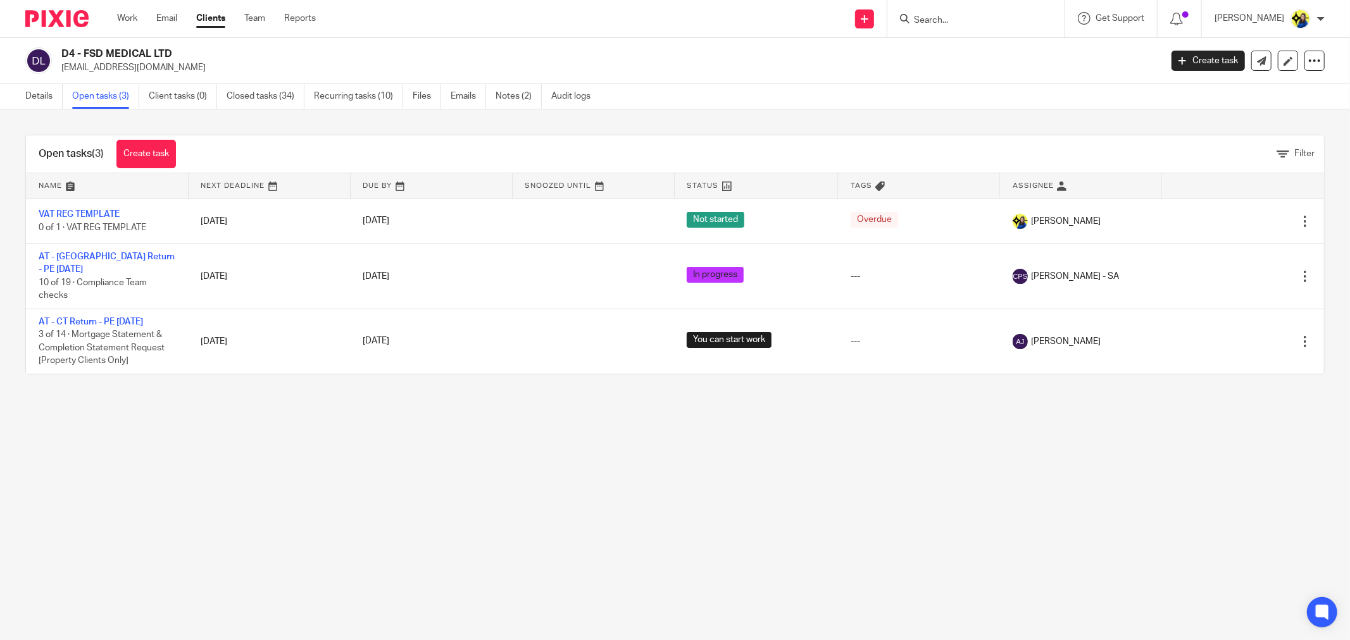
drag, startPoint x: 175, startPoint y: 67, endPoint x: 60, endPoint y: 75, distance: 114.8
click at [60, 75] on div "D4 - FSD MEDICAL LTD flaviu_deme@yahoo.com Create task Update from Companies Ho…" at bounding box center [675, 61] width 1350 height 46
copy p "flaviu_deme@yahoo.com"
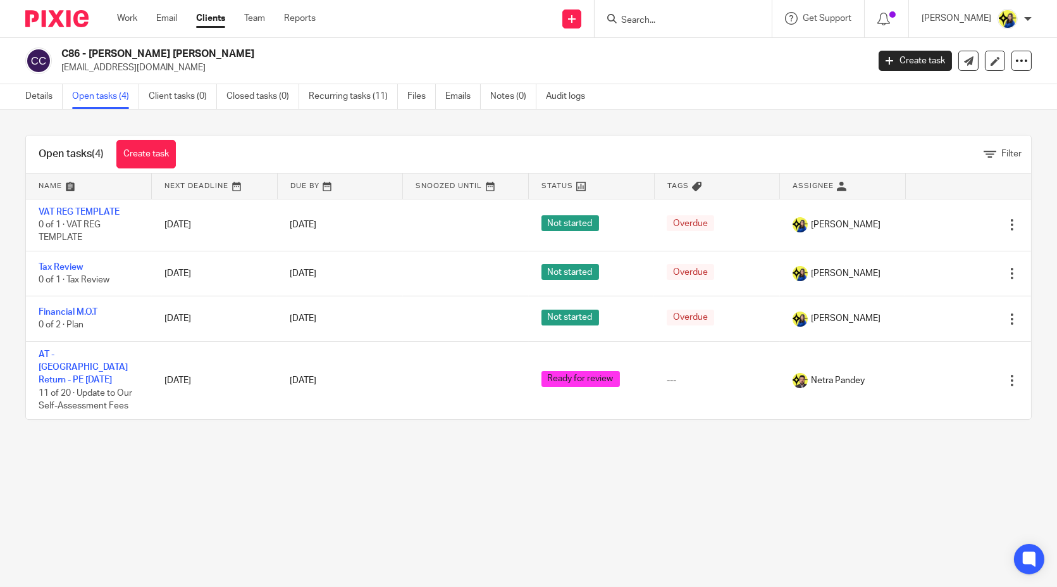
click at [696, 19] on input "Search" at bounding box center [677, 20] width 114 height 11
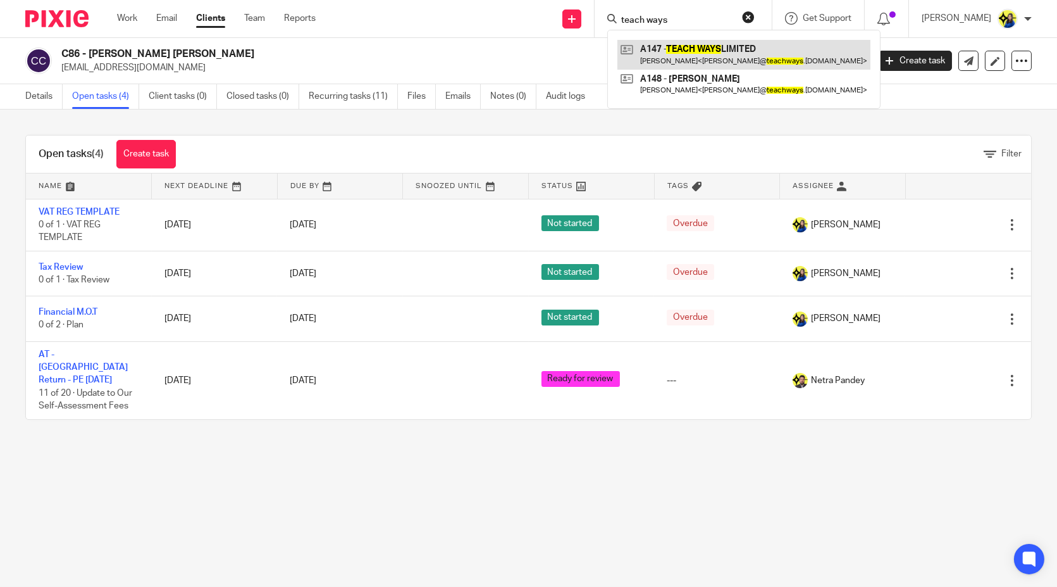
type input "teach ways"
click at [781, 58] on link at bounding box center [744, 54] width 253 height 29
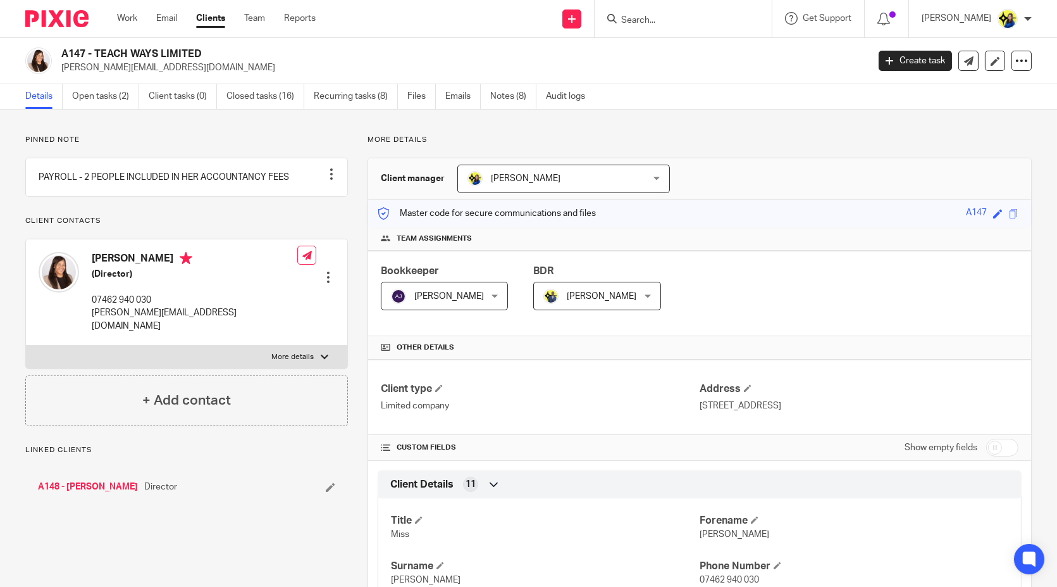
click at [233, 49] on div "A147 - TEACH WAYS LIMITED [PERSON_NAME][EMAIL_ADDRESS][DOMAIN_NAME]" at bounding box center [442, 60] width 835 height 27
click at [108, 90] on link "Open tasks (2)" at bounding box center [105, 96] width 67 height 25
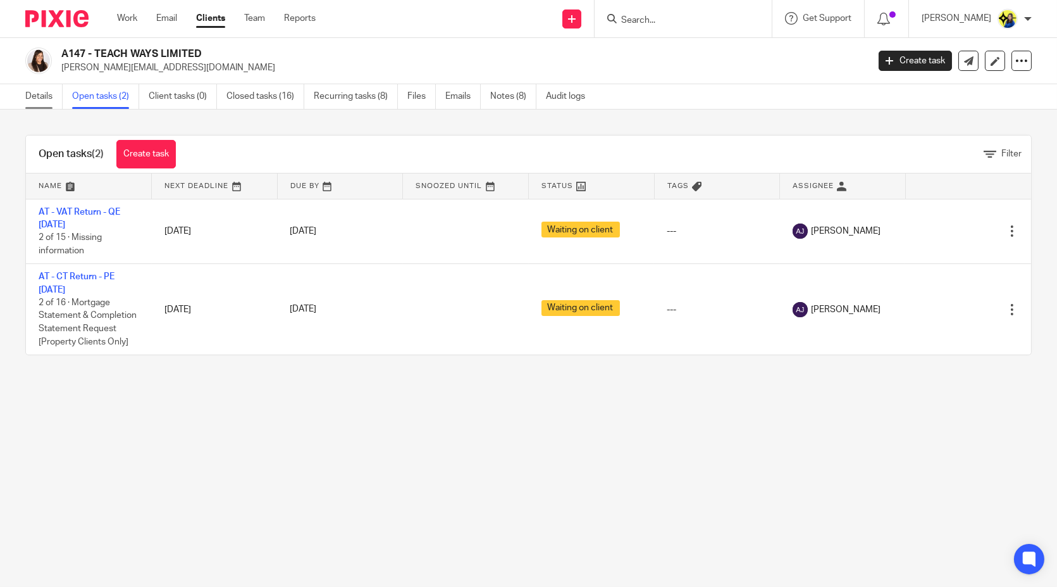
click at [34, 94] on link "Details" at bounding box center [43, 96] width 37 height 25
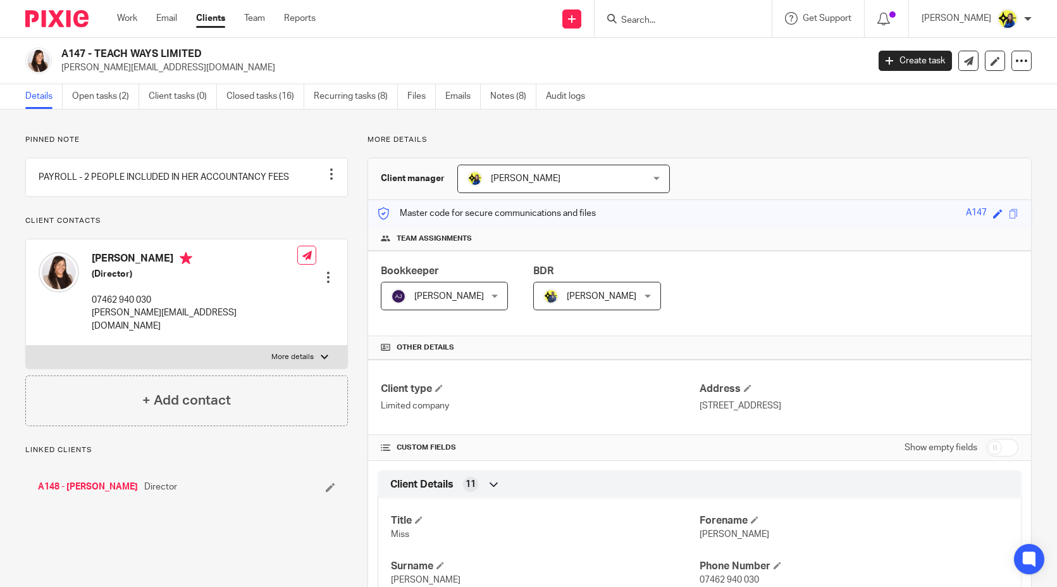
click at [128, 483] on link "A148 - [PERSON_NAME]" at bounding box center [88, 486] width 100 height 13
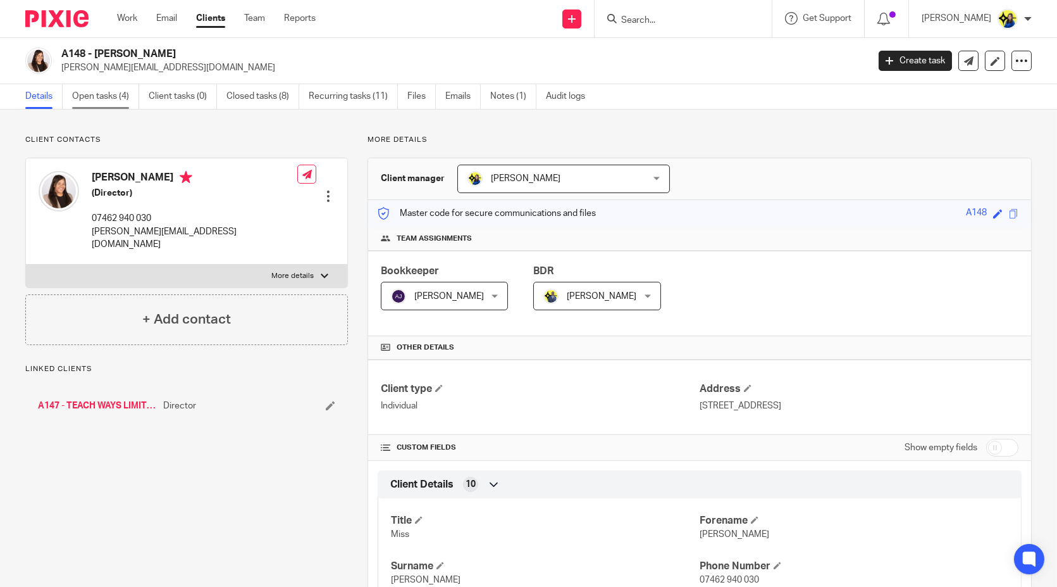
click at [94, 100] on link "Open tasks (4)" at bounding box center [105, 96] width 67 height 25
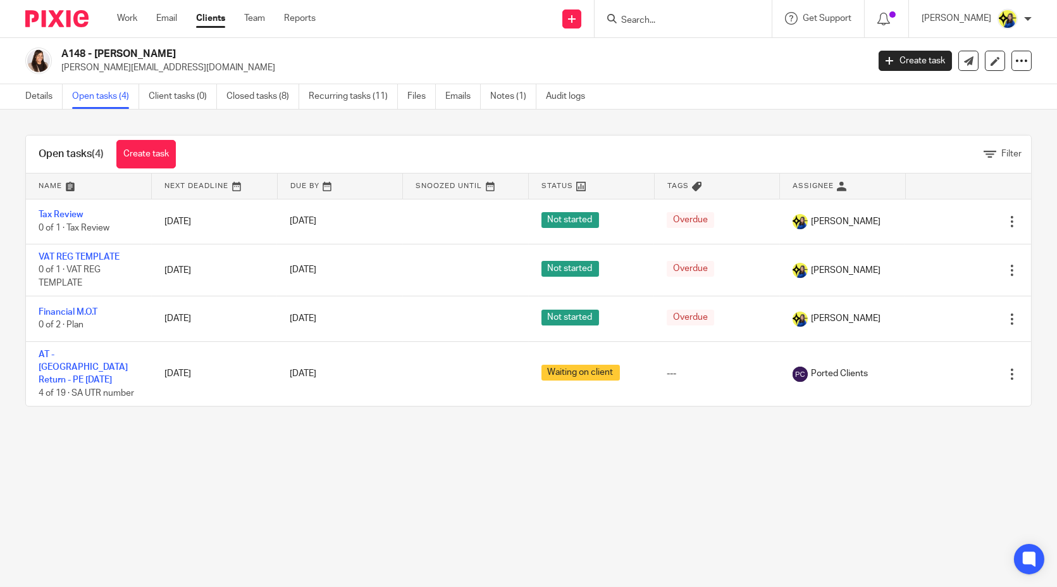
drag, startPoint x: 0, startPoint y: 0, endPoint x: 224, endPoint y: 52, distance: 229.9
click at [224, 52] on h2 "A148 - [PERSON_NAME]" at bounding box center [380, 53] width 639 height 13
copy h2 "A148 - [PERSON_NAME]"
click at [685, 20] on input "Search" at bounding box center [677, 20] width 114 height 11
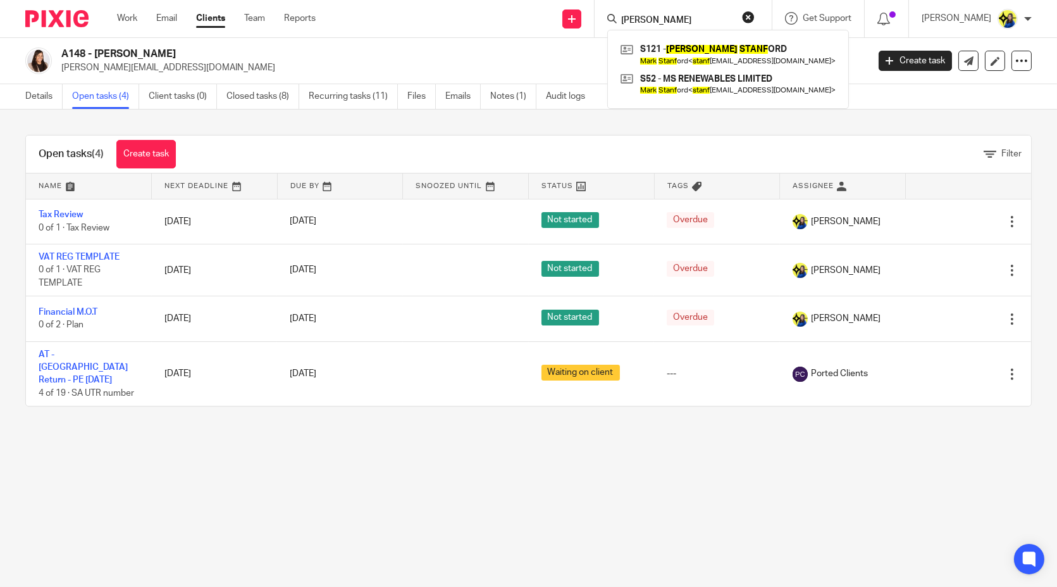
type input "mark stanf"
